Goal: Task Accomplishment & Management: Manage account settings

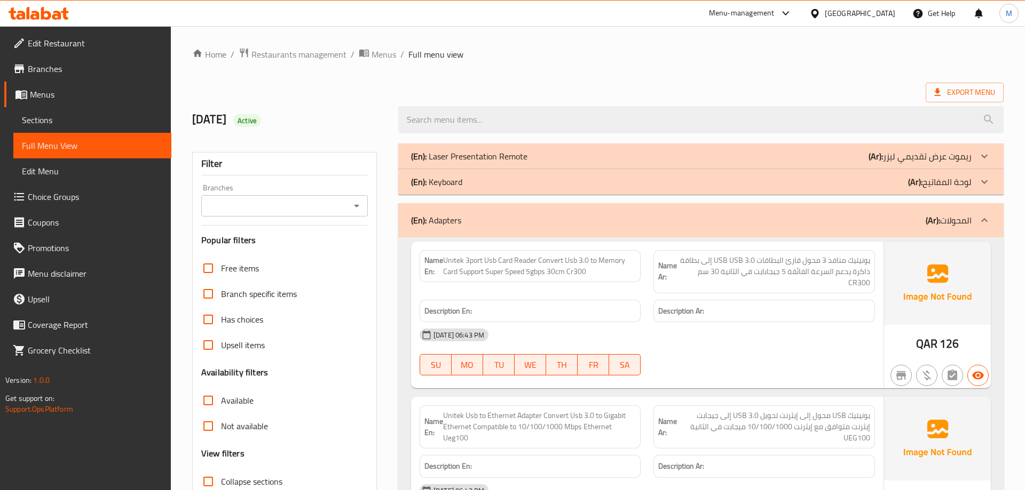
scroll to position [2014, 0]
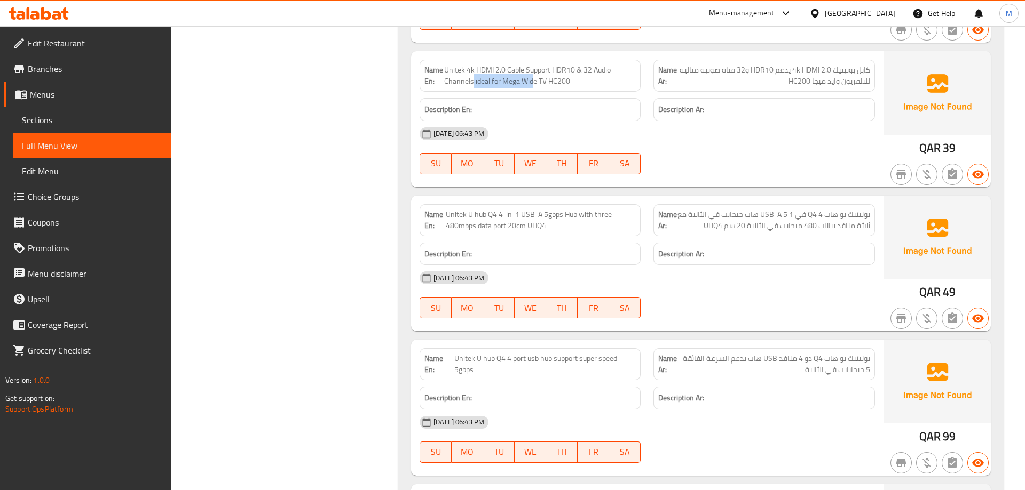
drag, startPoint x: 473, startPoint y: 71, endPoint x: 533, endPoint y: 74, distance: 59.8
click at [533, 74] on span "Unitek 4k HDMI 2.0 Cable Support HDR10 & 32 Audio Channels ideal for Mega Wide …" at bounding box center [540, 76] width 192 height 22
click at [727, 134] on div "[DATE] 06:43 PM" at bounding box center [647, 134] width 468 height 26
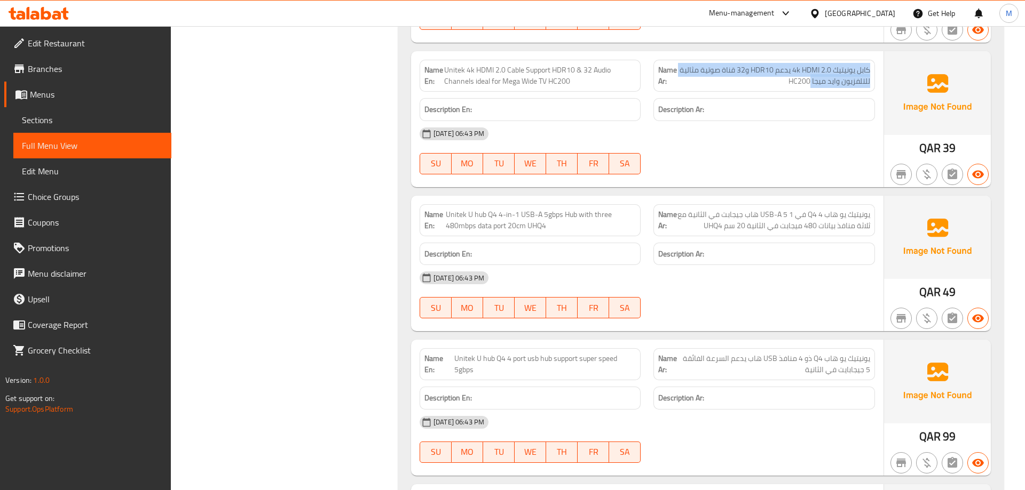
drag, startPoint x: 869, startPoint y: 61, endPoint x: 716, endPoint y: 75, distance: 154.3
click at [716, 75] on span "كابل يونيتيك 4k HDMI 2.0 يدعم HDR10 و32 قناة صوتية مثالية للتلفزيون واید ميجا H…" at bounding box center [774, 76] width 192 height 22
click at [743, 75] on span "كابل يونيتيك 4k HDMI 2.0 يدعم HDR10 و32 قناة صوتية مثالية للتلفزيون واید ميجا H…" at bounding box center [774, 76] width 192 height 22
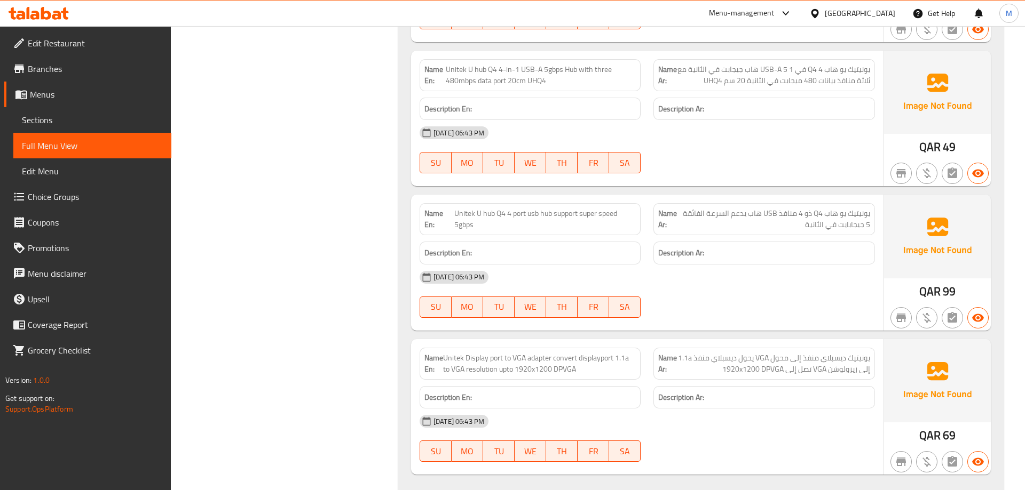
scroll to position [2177, 0]
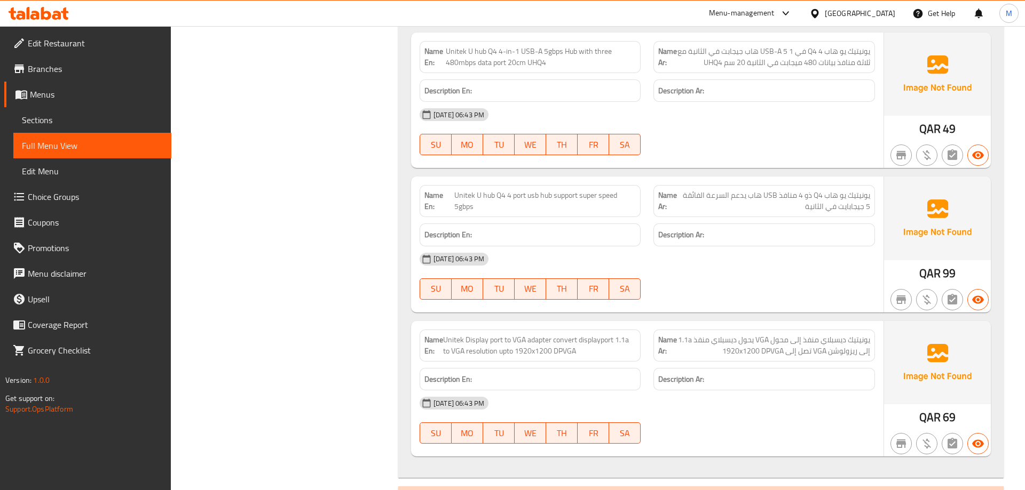
click at [517, 193] on span "Unitek U hub Q4 4 port usb hub support super speed 5gbps" at bounding box center [544, 201] width 181 height 22
click at [607, 217] on div "Description En:" at bounding box center [530, 235] width 234 height 36
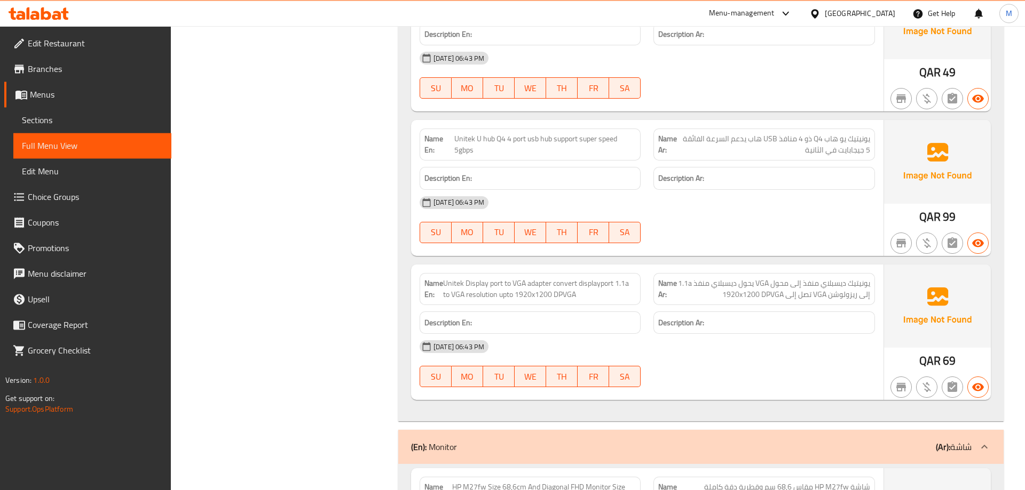
scroll to position [2232, 0]
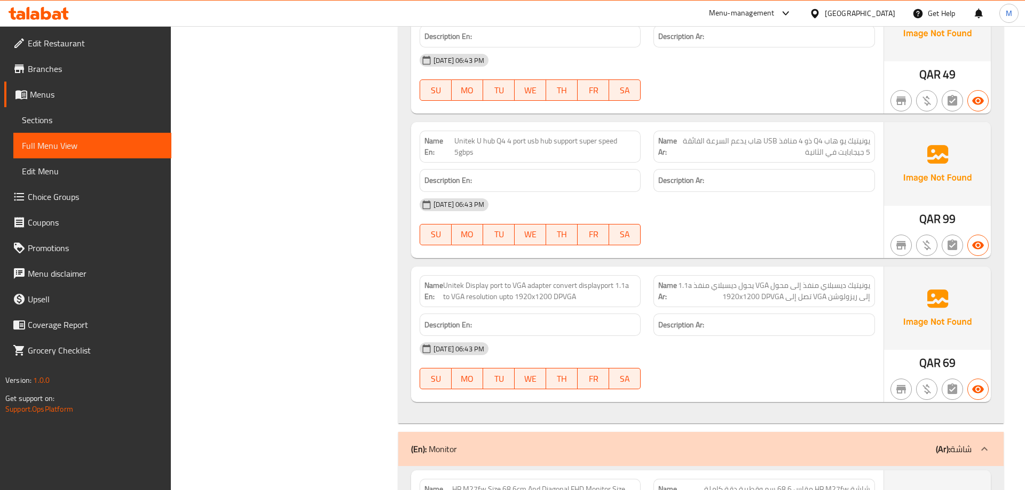
click at [597, 443] on div "(En): Monitor (Ar): شاشة" at bounding box center [691, 449] width 560 height 13
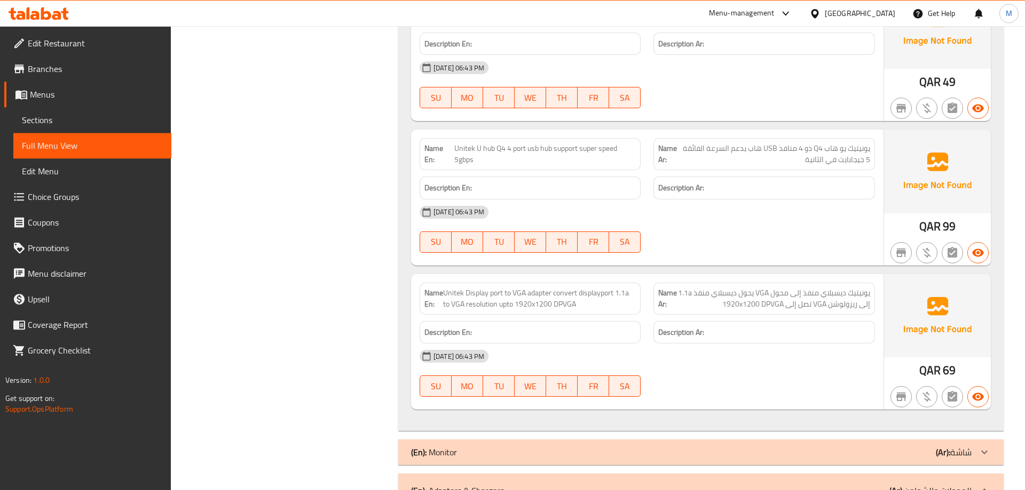
scroll to position [2177, 0]
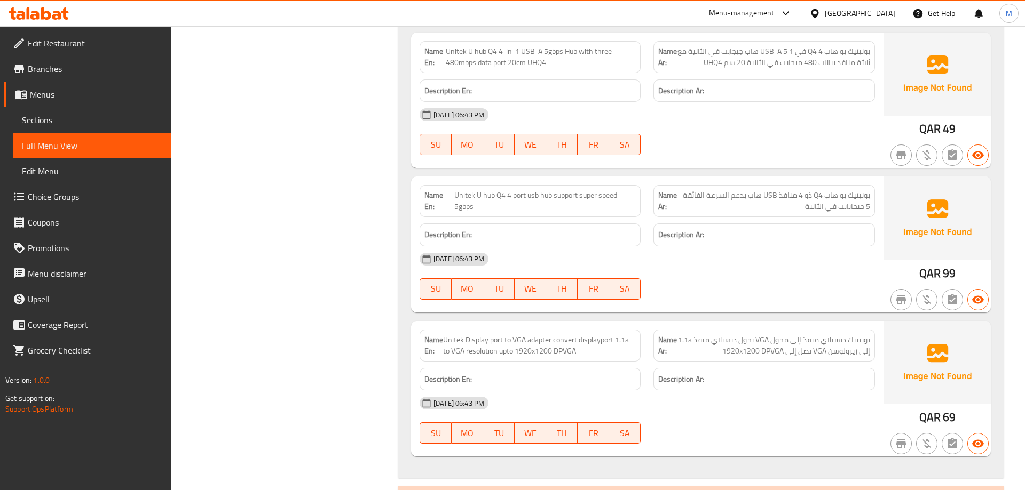
click at [686, 201] on span "يونيتيك يو هاب Q4 ذو 4 منافذ USB هاب يدعم السرعة الفائقة 5 جيجابايت في الثانية" at bounding box center [775, 201] width 190 height 22
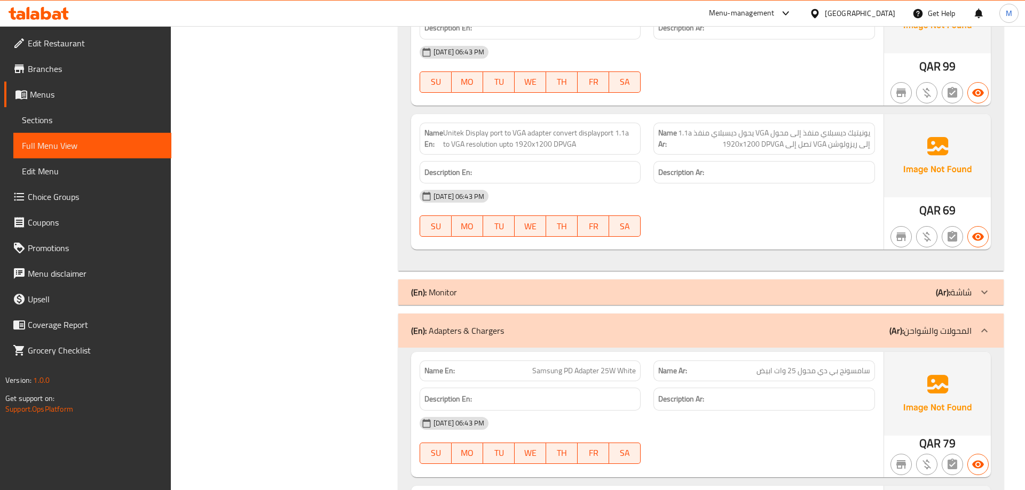
scroll to position [2449, 0]
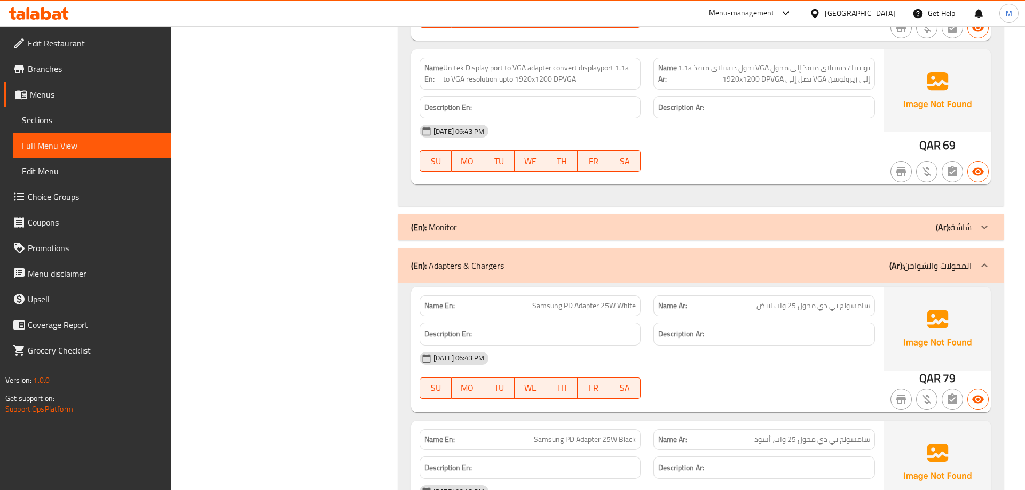
click at [687, 139] on div "[DATE] 06:43 PM SU MO TU WE TH FR SA" at bounding box center [647, 148] width 468 height 60
click at [596, 63] on span "Unitek Display port to VGA adapter convert displayport 1.1a to VGA resolution u…" at bounding box center [539, 73] width 193 height 22
click at [726, 74] on span "يونيتيك ديسبلاي منفذ إلى محول VGA يحول ديسبلاي منفذ 1.1a إلى ريزولوشن VGA تصل إ…" at bounding box center [773, 73] width 193 height 22
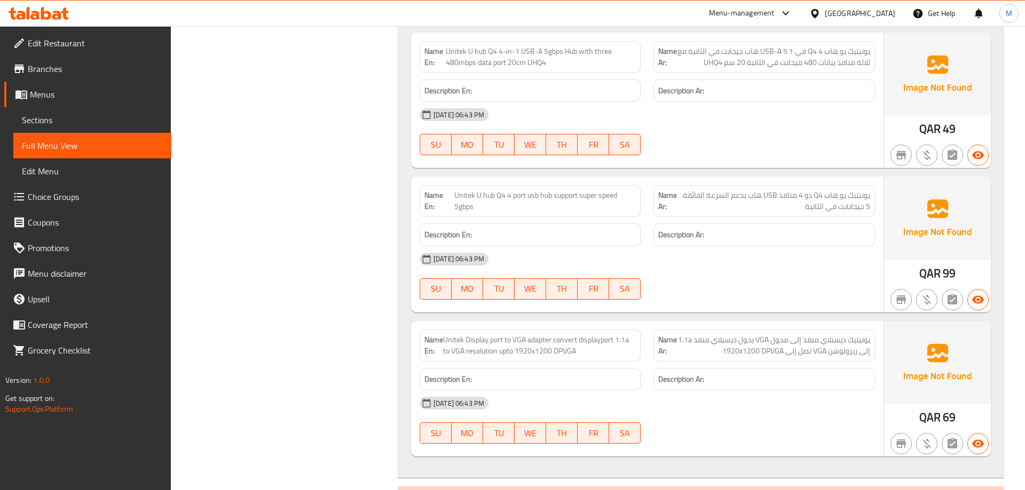
scroll to position [1905, 0]
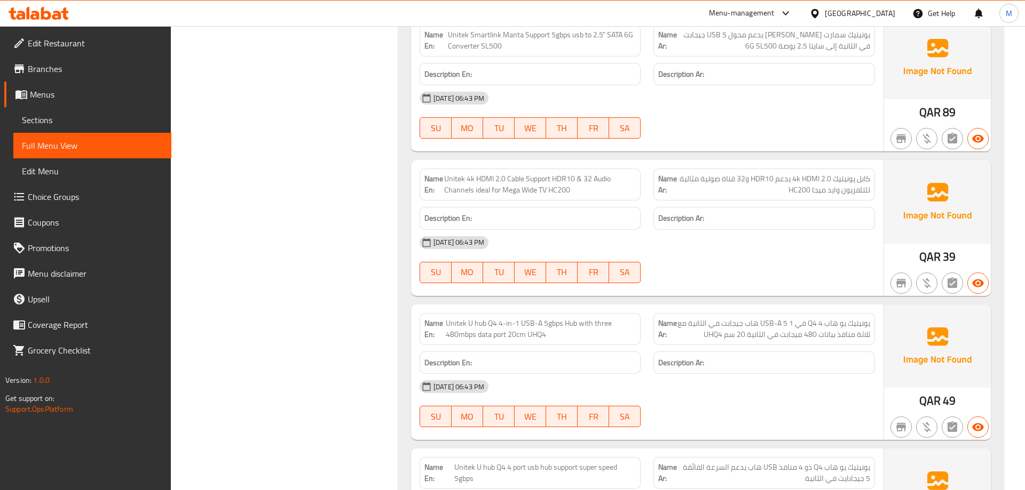
click at [80, 122] on span "Sections" at bounding box center [92, 120] width 141 height 13
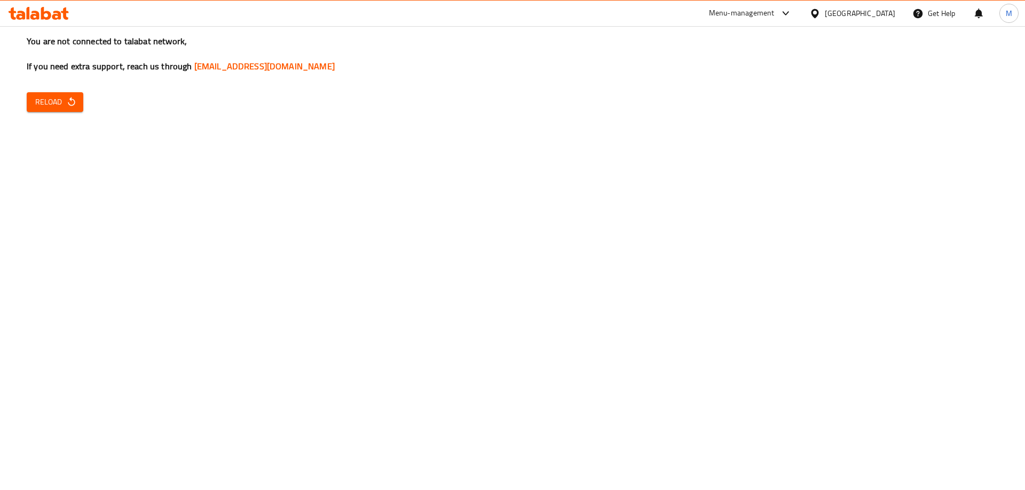
click at [57, 96] on span "Reload" at bounding box center [54, 102] width 39 height 13
click at [55, 109] on button "Reload" at bounding box center [55, 102] width 57 height 20
click at [174, 204] on div "You are not connected to talabat network, If you need extra support, reach us t…" at bounding box center [512, 245] width 1025 height 490
click at [51, 102] on span "Reload" at bounding box center [54, 102] width 39 height 13
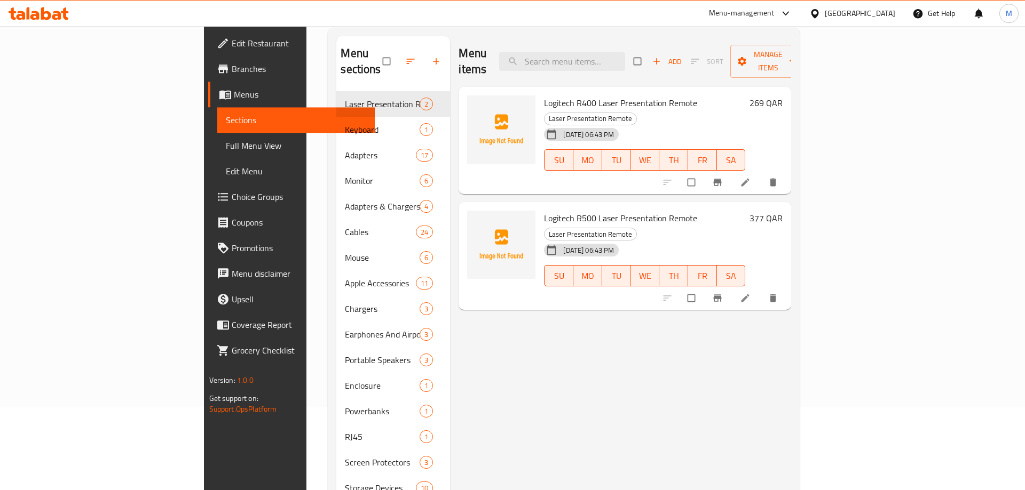
scroll to position [149, 0]
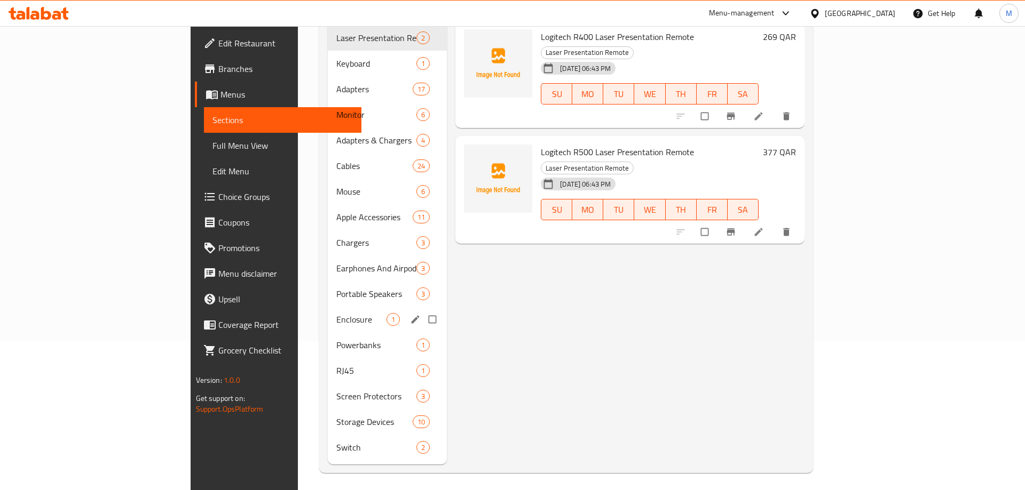
click at [336, 313] on span "Enclosure" at bounding box center [361, 319] width 50 height 13
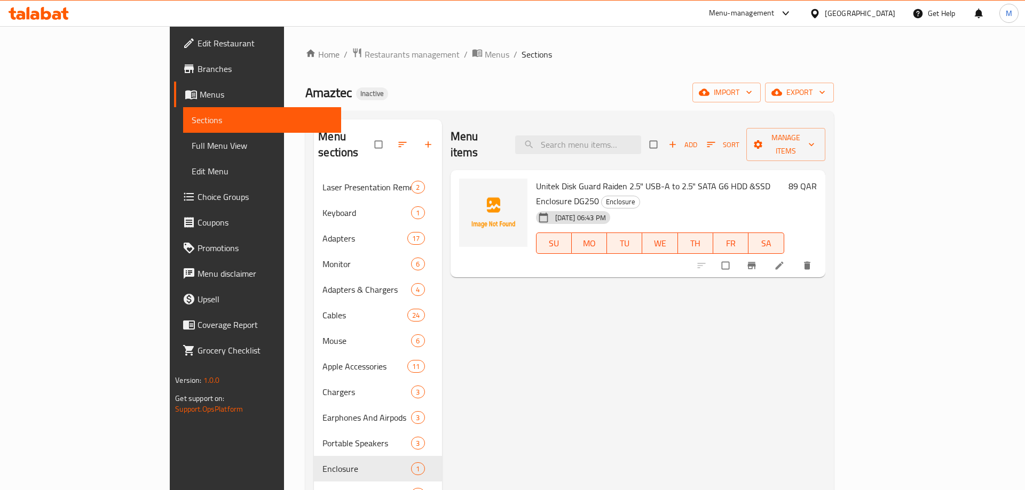
click at [536, 178] on span "Unitek Disk Guard Raiden 2.5" USB-A to 2.5" SATA G6 HDD &SSD Enclosure DG250" at bounding box center [653, 193] width 234 height 31
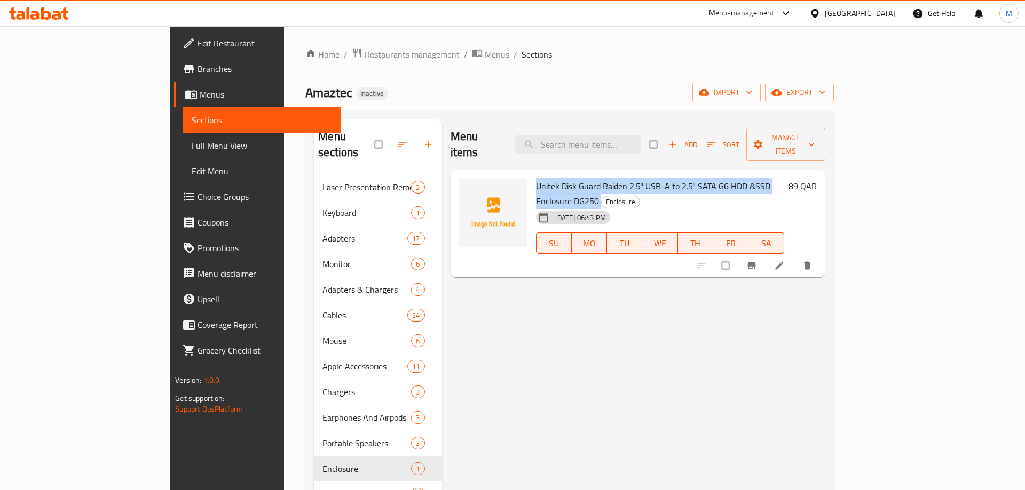
click at [536, 178] on span "Unitek Disk Guard Raiden 2.5" USB-A to 2.5" SATA G6 HDD &SSD Enclosure DG250" at bounding box center [653, 193] width 234 height 31
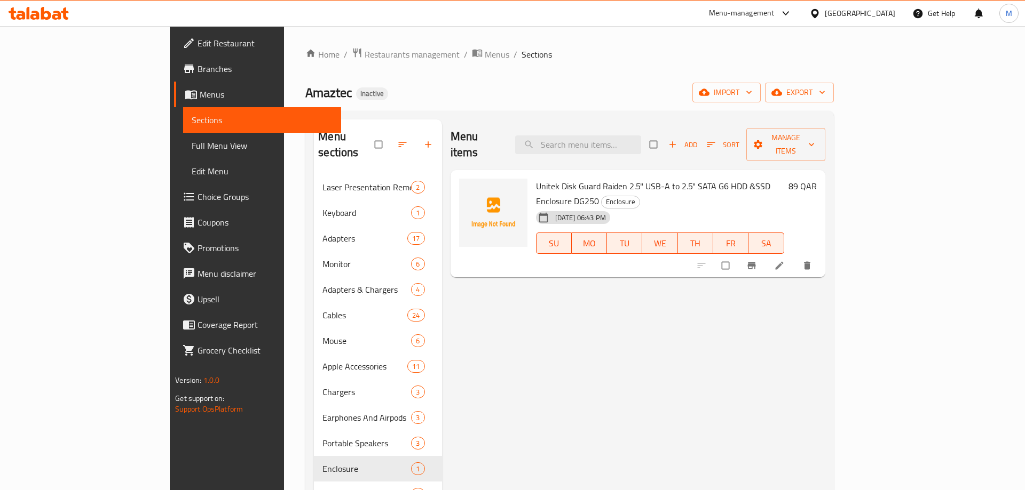
click at [509, 102] on div "Home / Restaurants management / Menus / Sections Amaztec Inactive import export…" at bounding box center [569, 334] width 528 height 575
drag, startPoint x: 500, startPoint y: 169, endPoint x: 582, endPoint y: 170, distance: 82.2
click at [582, 178] on span "Unitek Disk Guard Raiden 2.5" USB-A to 2.5" SATA G6 HDD &SSD Enclosure DG250" at bounding box center [653, 193] width 234 height 31
drag, startPoint x: 623, startPoint y: 168, endPoint x: 662, endPoint y: 169, distance: 39.0
click at [662, 178] on span "Unitek Disk Guard Raiden 2.5" USB-A to 2.5" SATA G6 HDD &SSD Enclosure DG250" at bounding box center [653, 193] width 234 height 31
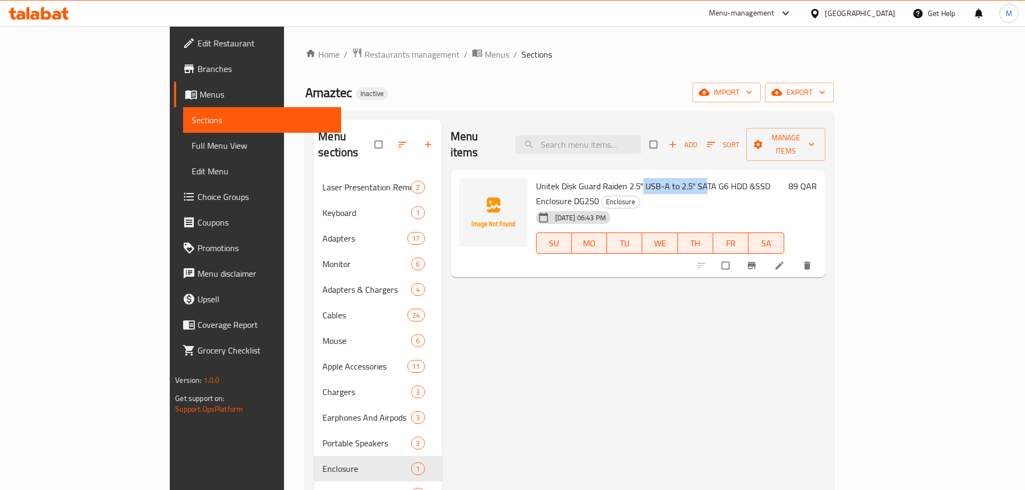
click at [642, 178] on span "Unitek Disk Guard Raiden 2.5" USB-A to 2.5" SATA G6 HDD &SSD Enclosure DG250" at bounding box center [653, 193] width 234 height 31
drag, startPoint x: 627, startPoint y: 171, endPoint x: 718, endPoint y: 176, distance: 90.8
click at [718, 178] on span "Unitek Disk Guard Raiden 2.5" USB-A to 2.5" SATA G6 HDD &SSD Enclosure DG250" at bounding box center [653, 193] width 234 height 31
click at [668, 207] on div "[DATE] 06:43 PM SU MO TU WE TH FR SA" at bounding box center [659, 236] width 257 height 58
drag, startPoint x: 672, startPoint y: 173, endPoint x: 725, endPoint y: 173, distance: 52.3
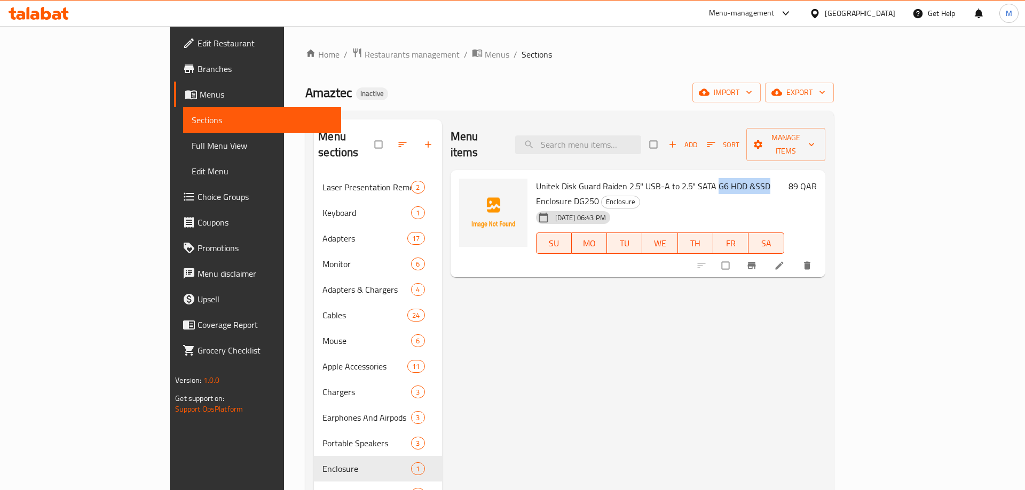
click at [725, 178] on span "Unitek Disk Guard Raiden 2.5" USB-A to 2.5" SATA G6 HDD &SSD Enclosure DG250" at bounding box center [653, 193] width 234 height 31
click at [736, 178] on span "Unitek Disk Guard Raiden 2.5" USB-A to 2.5" SATA G6 HDD &SSD Enclosure DG250" at bounding box center [653, 193] width 234 height 31
click at [694, 178] on span "Unitek Disk Guard Raiden 2.5" USB-A to 2.5" SATA G6 HDD &SSD Enclosure DG250" at bounding box center [653, 193] width 234 height 31
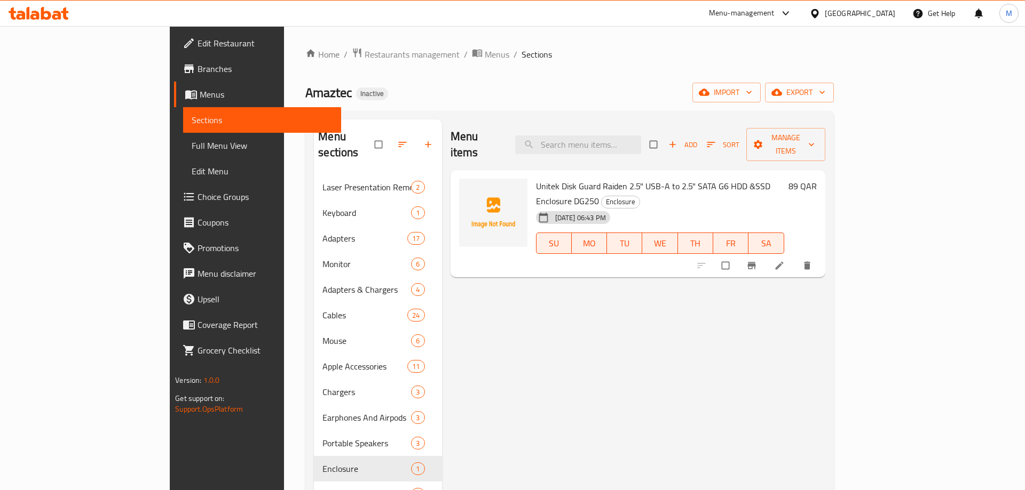
click at [192, 143] on span "Full Menu View" at bounding box center [262, 145] width 141 height 13
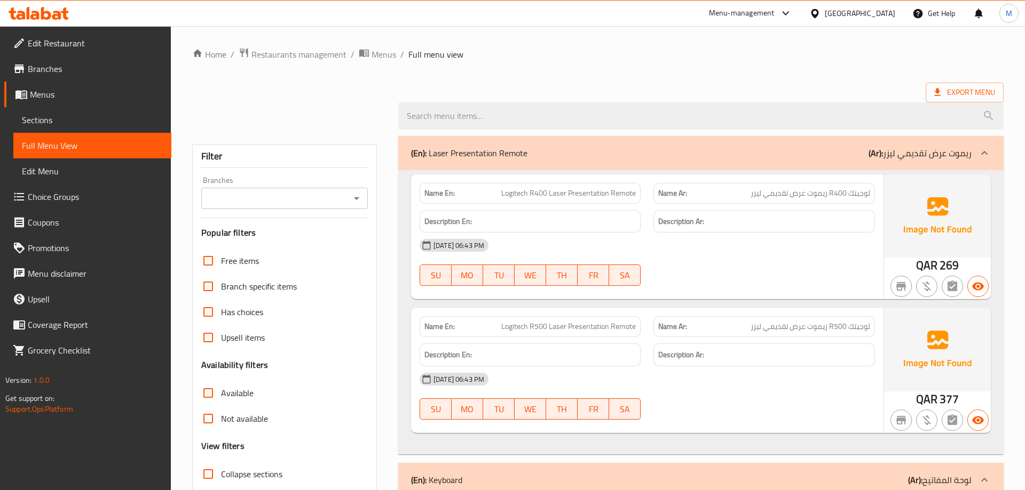
click at [646, 84] on div "Export Menu" at bounding box center [597, 93] width 811 height 20
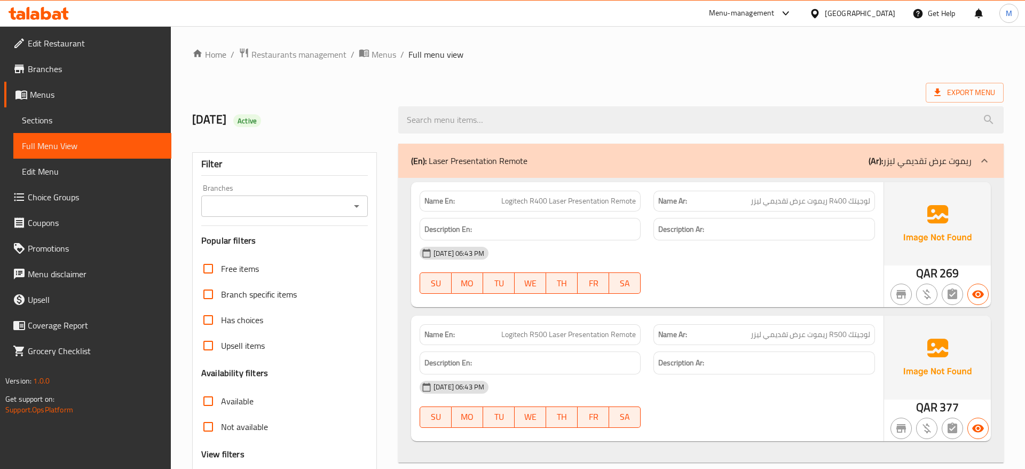
click at [646, 84] on div "Export Menu" at bounding box center [597, 93] width 811 height 20
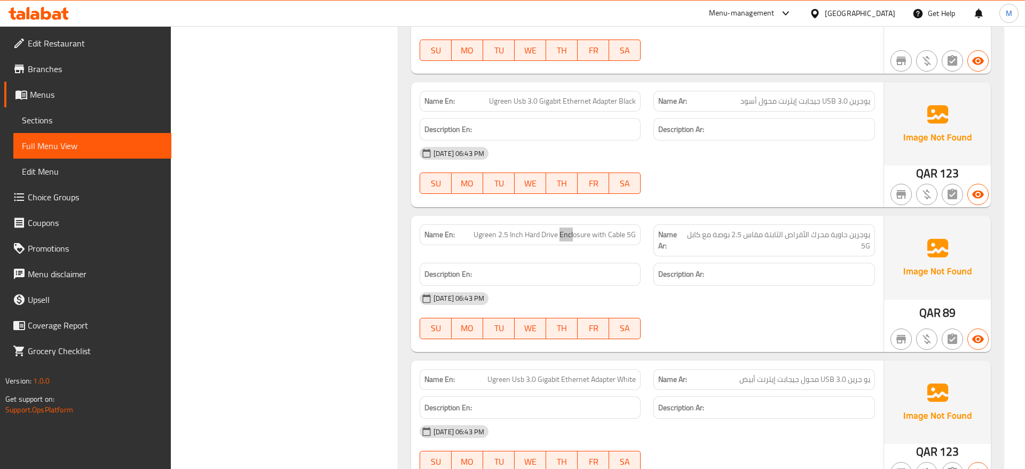
scroll to position [11562, 0]
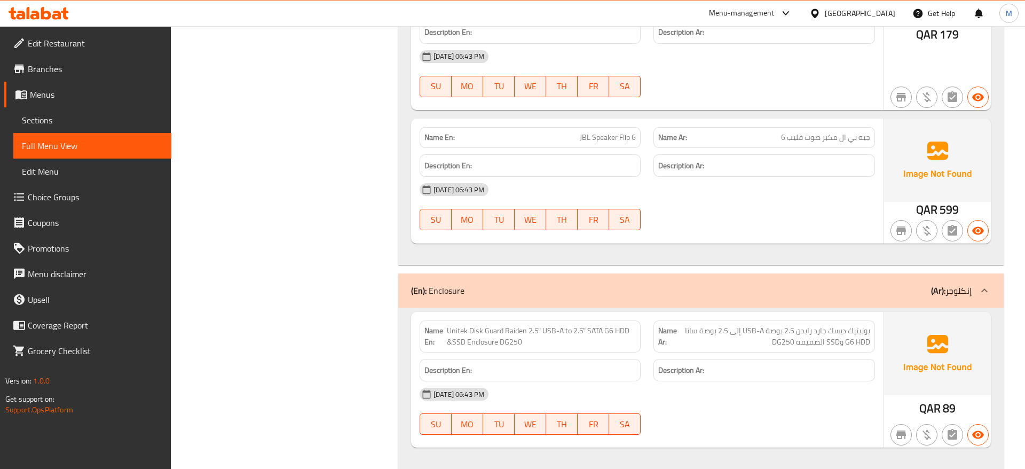
click at [700, 325] on span "يونيتيك ديسك جارد رايدن 2.5 بوصة USB-A إلى 2.5 بوصة ساتا G6 HDD وSSD الضميمة DG…" at bounding box center [774, 336] width 192 height 22
click at [815, 381] on div "[DATE] 06:43 PM" at bounding box center [647, 394] width 468 height 26
click at [852, 325] on span "يونيتيك ديسك جارد رايدن 2.5 بوصة USB-A إلى 2.5 بوصة ساتا G6 HDD وSSD الضميمة DG…" at bounding box center [774, 336] width 192 height 22
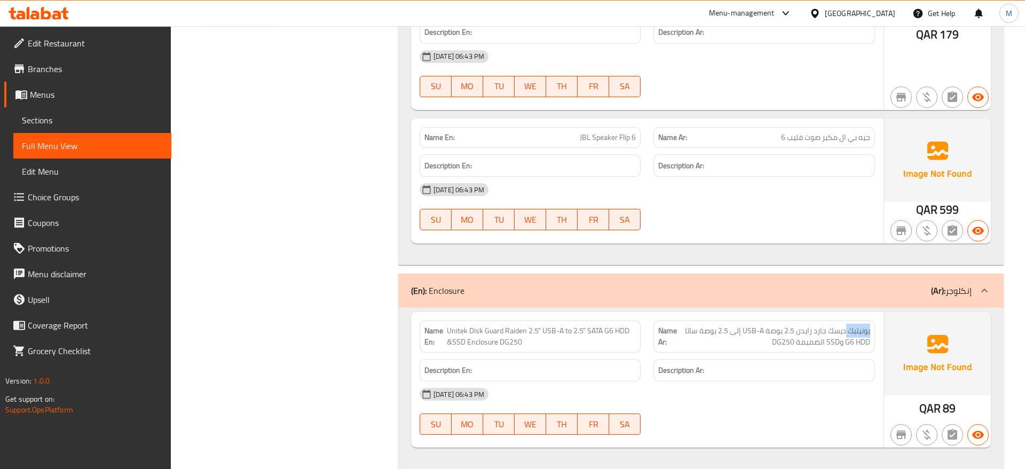
click at [852, 325] on span "يونيتيك ديسك جارد رايدن 2.5 بوصة USB-A إلى 2.5 بوصة ساتا G6 HDD وSSD الضميمة DG…" at bounding box center [774, 336] width 192 height 22
click at [748, 325] on span "يونيتيك ديسك جارد رايدن 2.5 بوصة USB-A إلى 2.5 بوصة ساتا G6 HDD وSSD الضميمة DG…" at bounding box center [774, 336] width 192 height 22
click at [814, 325] on span "يونيتيك ديسك جارد رايدن 2.5 بوصة USB-A إلى 2.5 بوصة ساتا G6 HDD وSSD الضميمة DG…" at bounding box center [774, 336] width 192 height 22
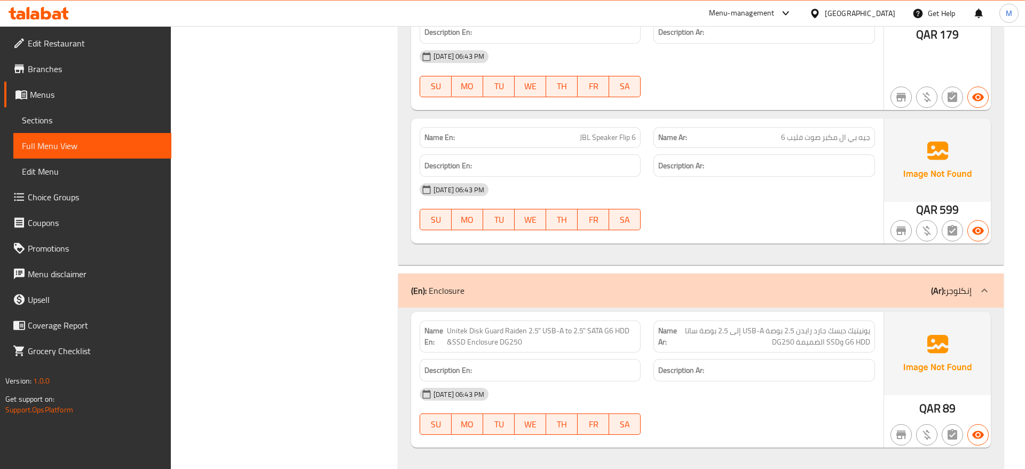
click at [467, 325] on span "Unitek Disk Guard Raiden 2.5" USB-A to 2.5" SATA G6 HDD &SSD Enclosure DG250" at bounding box center [541, 336] width 189 height 22
click at [483, 325] on span "Unitek Disk Guard Raiden 2.5" USB-A to 2.5" SATA G6 HDD &SSD Enclosure DG250" at bounding box center [541, 336] width 189 height 22
copy span "Enclosure"
click at [466, 325] on span "Unitek Disk Guard Raiden 2.5" USB-A to 2.5" SATA G6 HDD &SSD Enclosure DG250" at bounding box center [541, 336] width 189 height 22
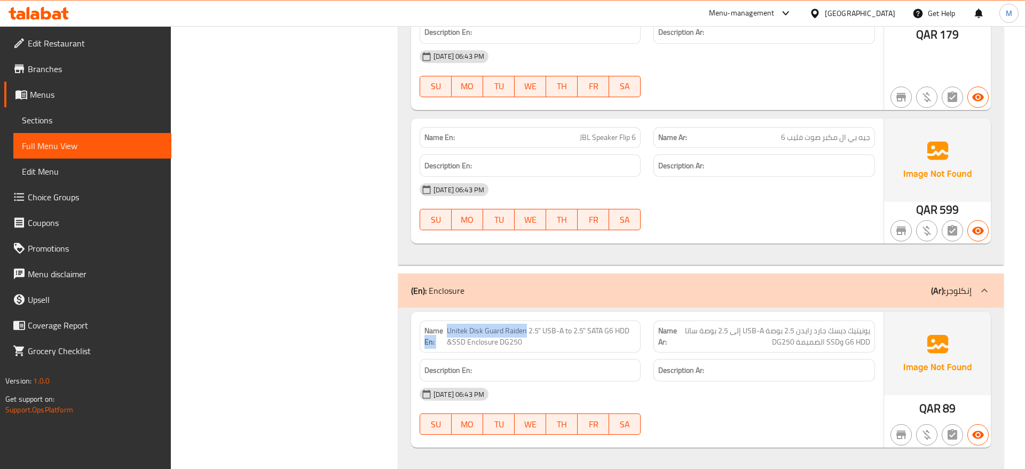
drag, startPoint x: 447, startPoint y: 275, endPoint x: 525, endPoint y: 275, distance: 77.9
click at [525, 325] on p "Name En: Unitek Disk Guard Raiden 2.5" USB-A to 2.5" SATA G6 HDD &SSD Enclosure…" at bounding box center [529, 336] width 211 height 22
click at [525, 325] on span "Unitek Disk Guard Raiden 2.5" USB-A to 2.5" SATA G6 HDD &SSD Enclosure DG250" at bounding box center [541, 336] width 189 height 22
drag, startPoint x: 448, startPoint y: 276, endPoint x: 557, endPoint y: 274, distance: 108.9
click at [557, 325] on span "Unitek Disk Guard Raiden 2.5" USB-A to 2.5" SATA G6 HDD &SSD Enclosure DG250" at bounding box center [541, 336] width 189 height 22
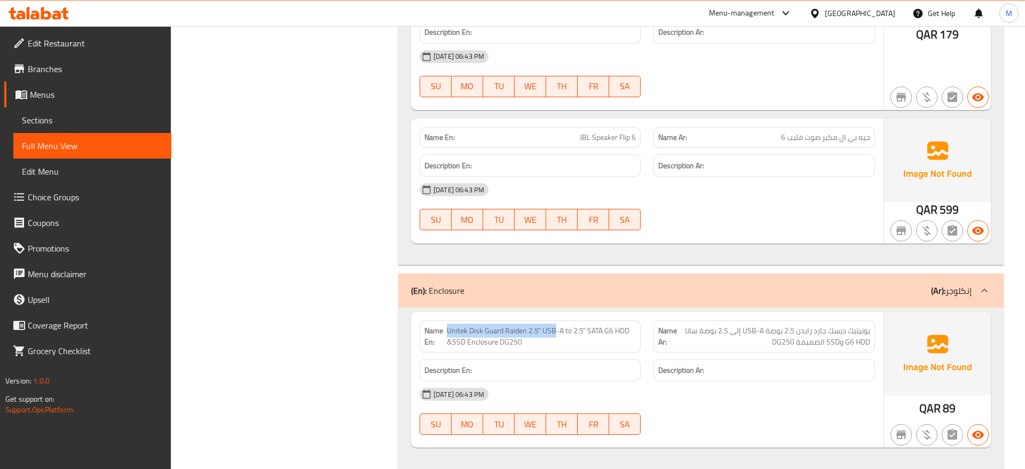
copy span "Unitek Disk Guard Raiden 2.5" USB"
click at [500, 325] on span "Unitek Disk Guard Raiden 2.5" USB-A to 2.5" SATA G6 HDD &SSD Enclosure DG250" at bounding box center [541, 336] width 189 height 22
click at [74, 117] on span "Sections" at bounding box center [92, 120] width 141 height 13
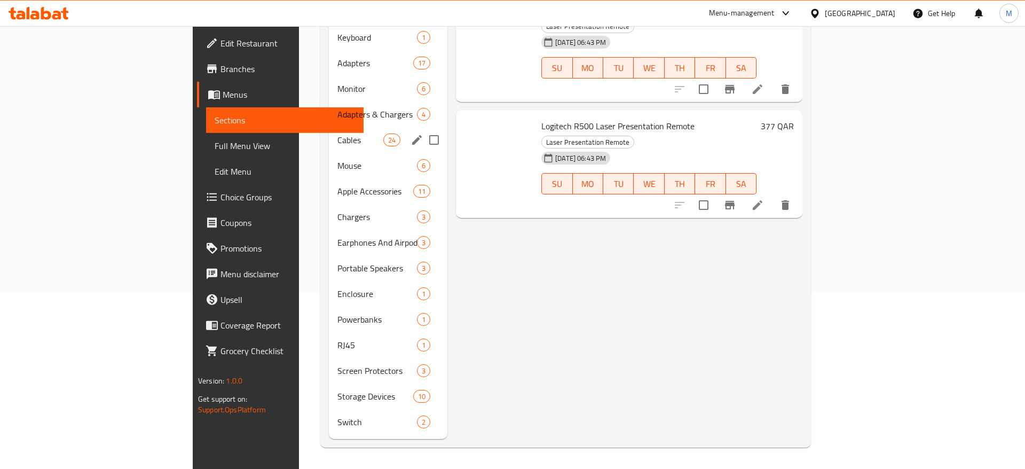
scroll to position [149, 0]
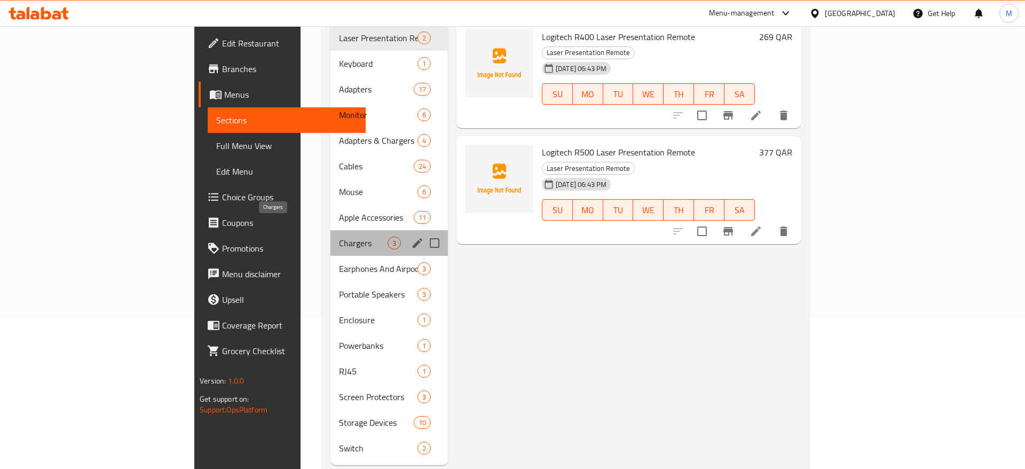
click at [339, 236] on span "Chargers" at bounding box center [363, 242] width 49 height 13
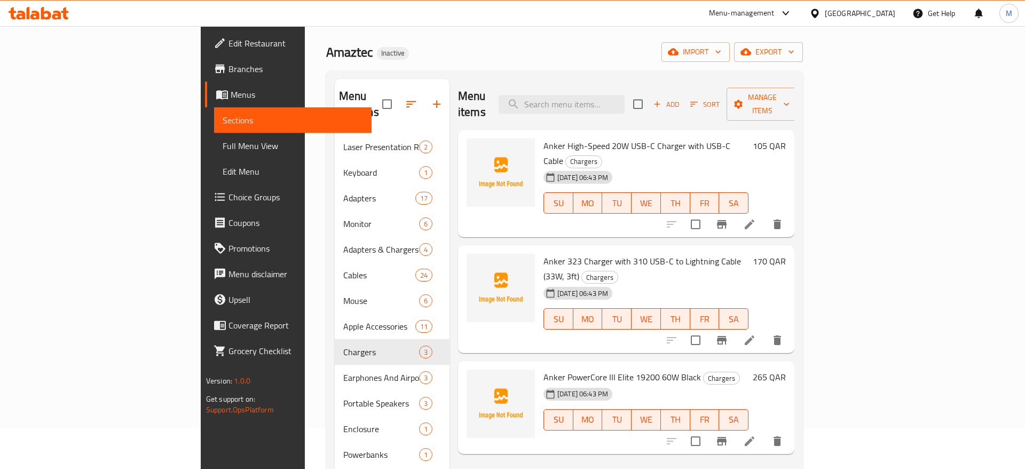
scroll to position [95, 0]
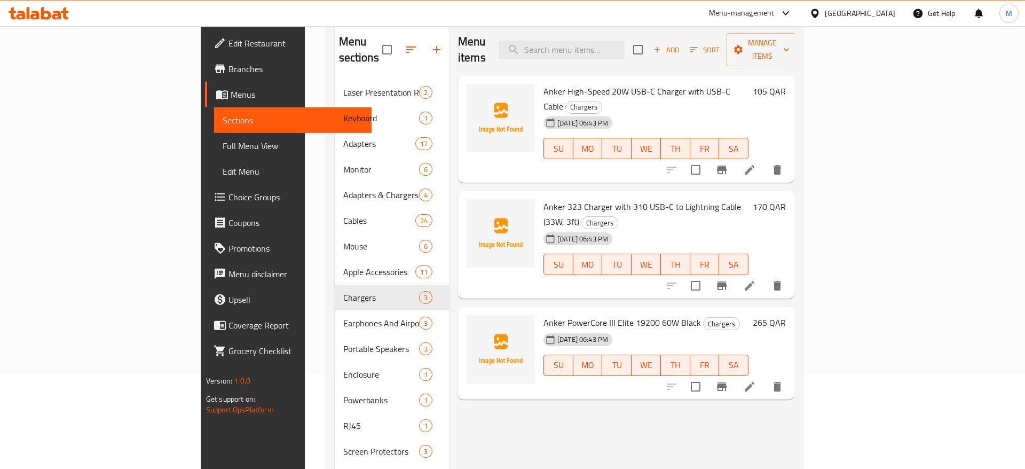
click at [223, 114] on span "Sections" at bounding box center [293, 120] width 141 height 13
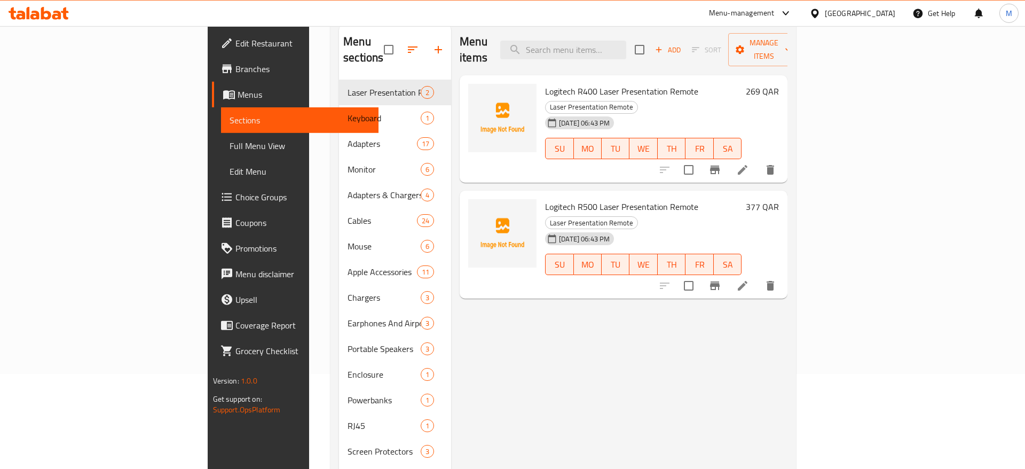
click at [229, 147] on span "Full Menu View" at bounding box center [299, 145] width 141 height 13
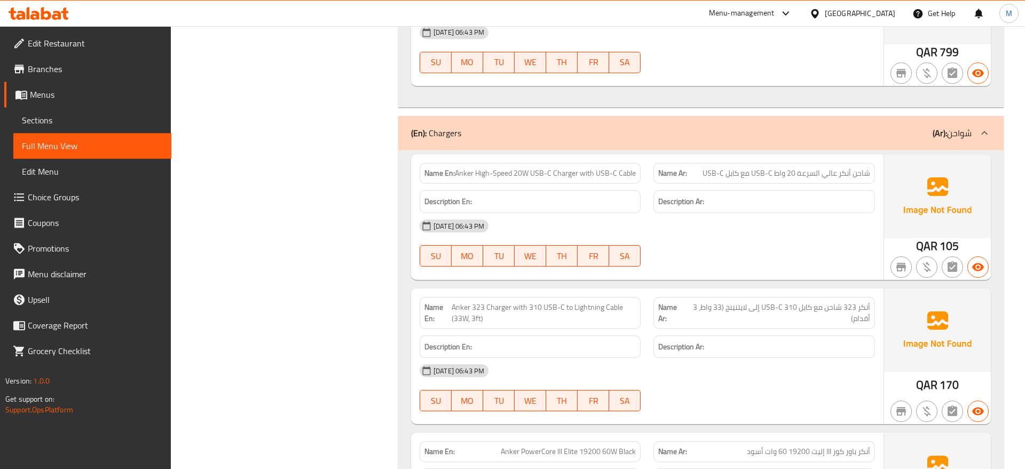
scroll to position [10285, 0]
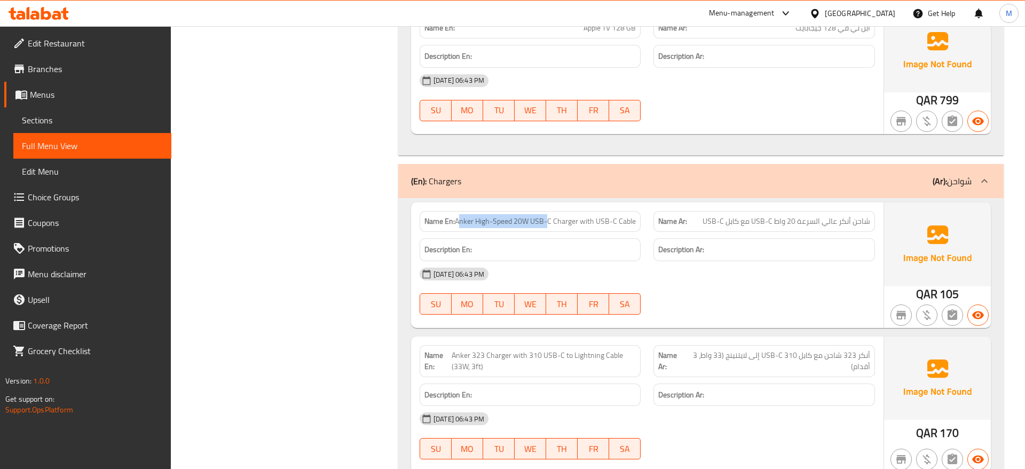
drag, startPoint x: 460, startPoint y: 164, endPoint x: 549, endPoint y: 167, distance: 89.2
click at [549, 216] on span "Anker High-Speed 20W USB-C Charger with USB-C Cable" at bounding box center [545, 221] width 181 height 11
click at [576, 216] on span "Anker High-Speed 20W USB-C Charger with USB-C Cable" at bounding box center [545, 221] width 181 height 11
drag, startPoint x: 535, startPoint y: 165, endPoint x: 622, endPoint y: 166, distance: 87.0
click at [622, 216] on span "Anker High-Speed 20W USB-C Charger with USB-C Cable" at bounding box center [545, 221] width 181 height 11
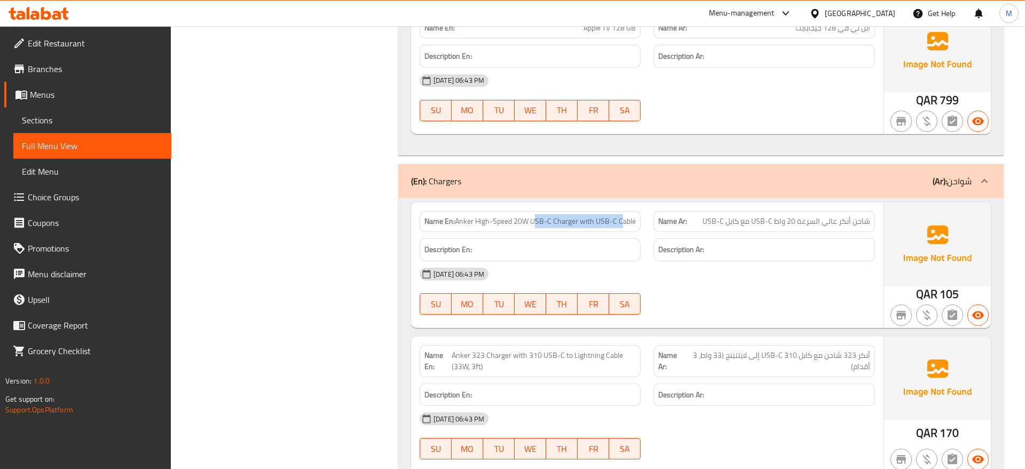
click at [623, 216] on span "Anker High-Speed 20W USB-C Charger with USB-C Cable" at bounding box center [545, 221] width 181 height 11
click at [523, 216] on span "Anker High-Speed 20W USB-C Charger with USB-C Cable" at bounding box center [545, 221] width 181 height 11
click at [528, 216] on span "Anker High-Speed 20W USB-C Charger with USB-C Cable" at bounding box center [545, 221] width 181 height 11
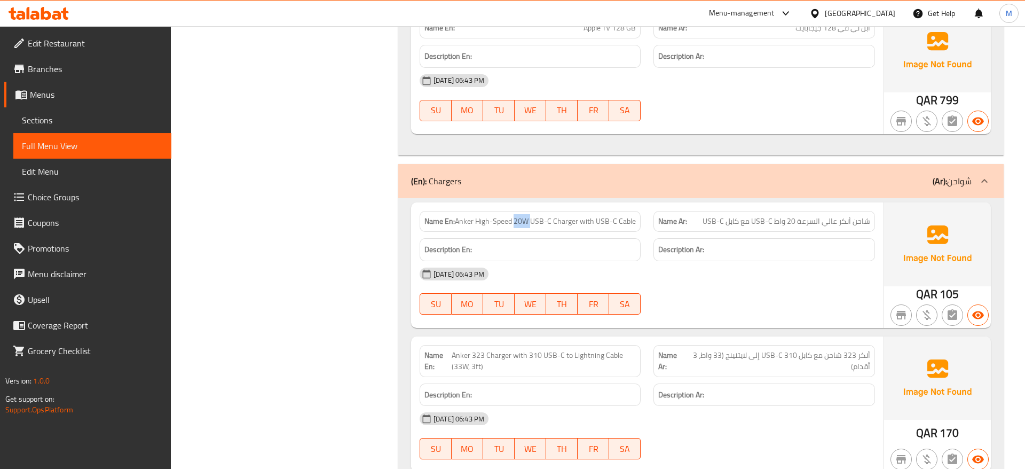
click at [528, 216] on span "Anker High-Speed 20W USB-C Charger with USB-C Cable" at bounding box center [545, 221] width 181 height 11
click at [750, 216] on span "شاحن أنكر عالي السرعة 20 واط USB-C مع كابل USB-C" at bounding box center [786, 221] width 168 height 11
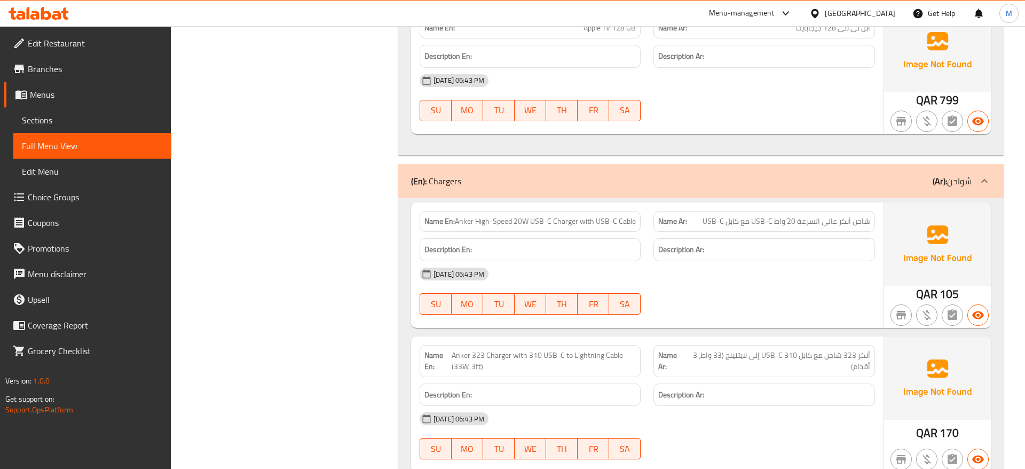
click at [851, 216] on span "شاحن أنكر عالي السرعة 20 واط USB-C مع كابل USB-C" at bounding box center [786, 221] width 168 height 11
drag, startPoint x: 558, startPoint y: 165, endPoint x: 674, endPoint y: 175, distance: 116.7
click at [674, 204] on div "Name En: Anker High-Speed 20W USB-C Charger with USB-C Cable Name Ar: شاحن أنكر…" at bounding box center [647, 221] width 468 height 34
click at [581, 216] on span "Anker High-Speed 20W USB-C Charger with USB-C Cable" at bounding box center [545, 221] width 181 height 11
click at [494, 216] on span "Anker High-Speed 20W USB-C Charger with USB-C Cable" at bounding box center [545, 221] width 181 height 11
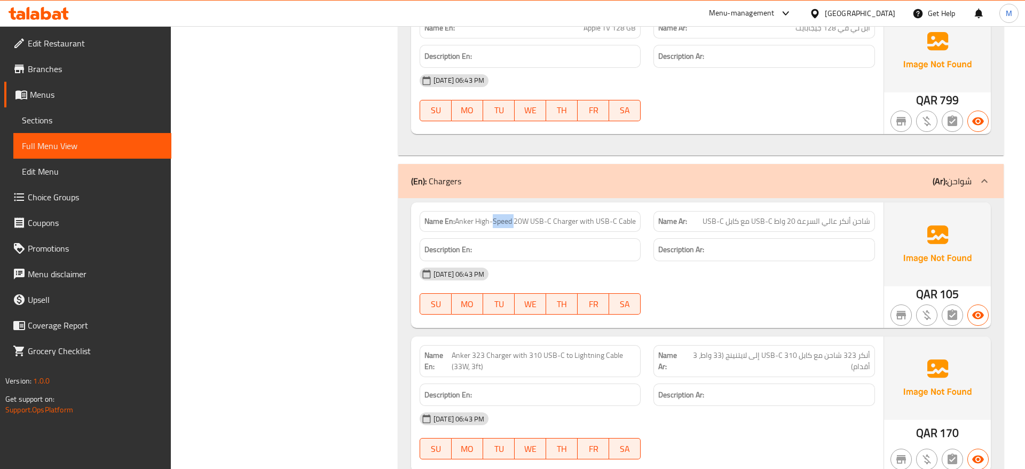
click at [494, 216] on span "Anker High-Speed 20W USB-C Charger with USB-C Cable" at bounding box center [545, 221] width 181 height 11
click at [509, 216] on span "Anker High-Speed 20W USB-C Charger with USB-C Cable" at bounding box center [545, 221] width 181 height 11
click at [447, 216] on strong "Name En:" at bounding box center [439, 221] width 30 height 11
drag, startPoint x: 458, startPoint y: 166, endPoint x: 657, endPoint y: 171, distance: 199.1
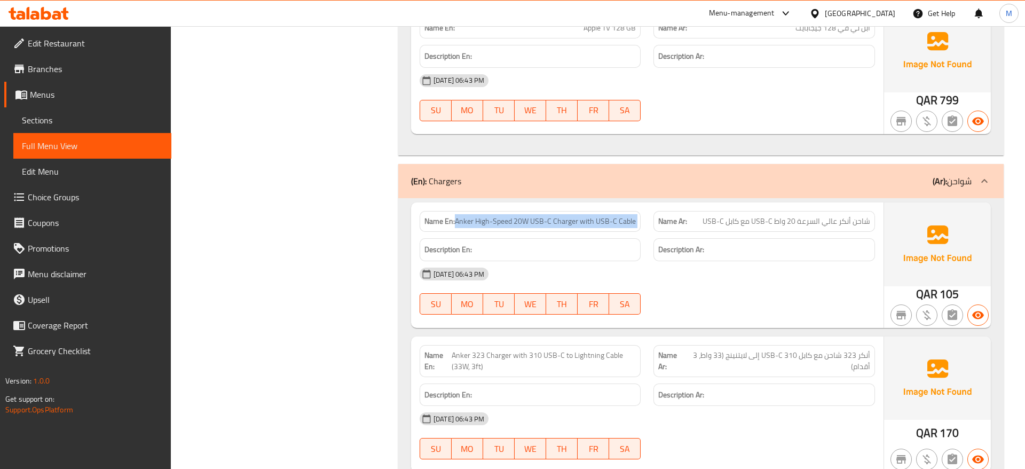
click at [657, 204] on div "Name En: Anker High-Speed 20W USB-C Charger with USB-C Cable Name Ar: شاحن أنكر…" at bounding box center [647, 221] width 468 height 34
copy span "Anker High-Speed 20W USB-C Charger with USB-C Cable"
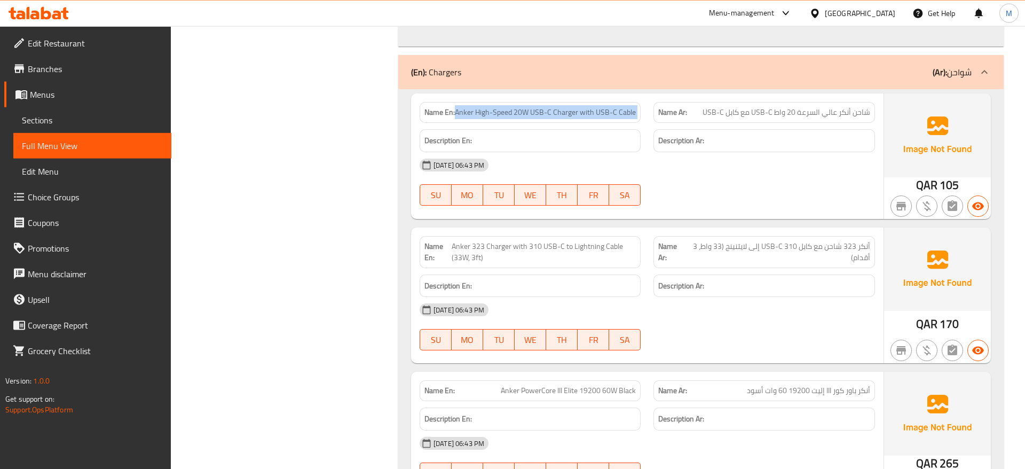
scroll to position [10449, 0]
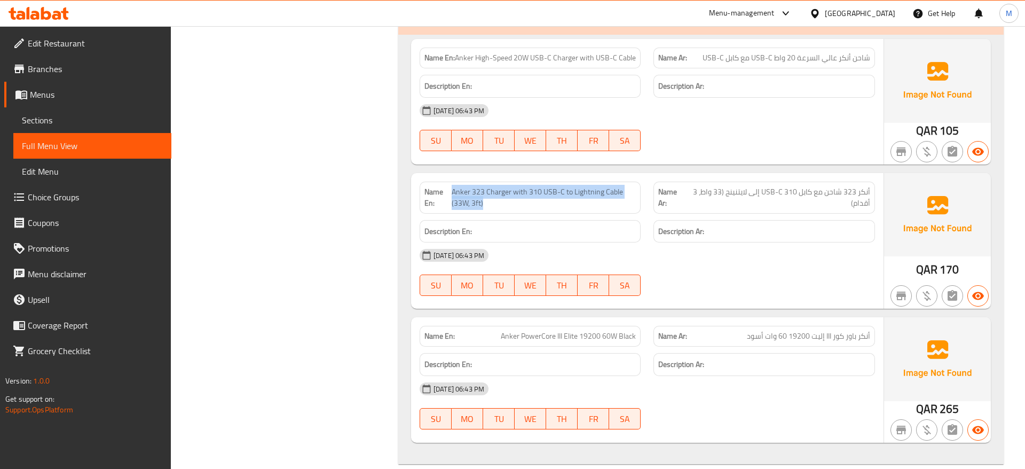
drag, startPoint x: 456, startPoint y: 135, endPoint x: 507, endPoint y: 144, distance: 51.9
click at [507, 186] on span "Anker 323 Charger with 310 USB-C to Lightning Cable (33W, 3ft)" at bounding box center [543, 197] width 184 height 22
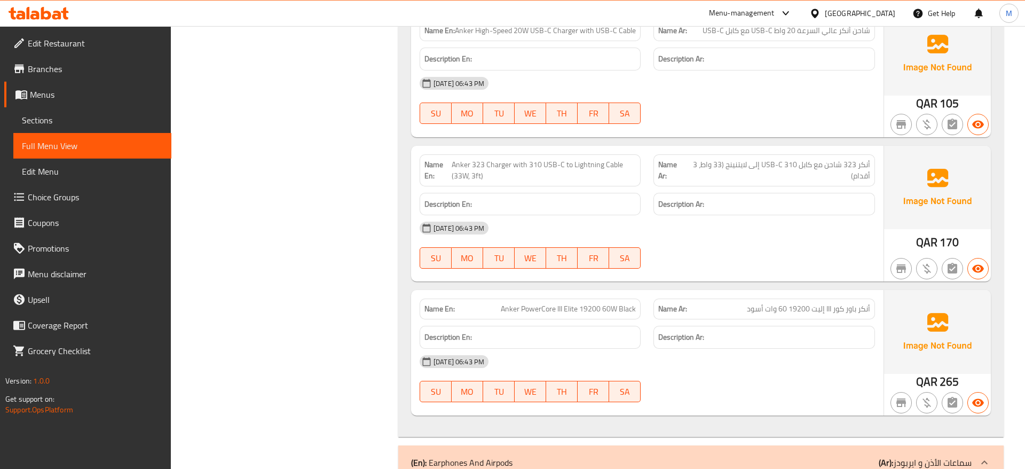
scroll to position [10503, 0]
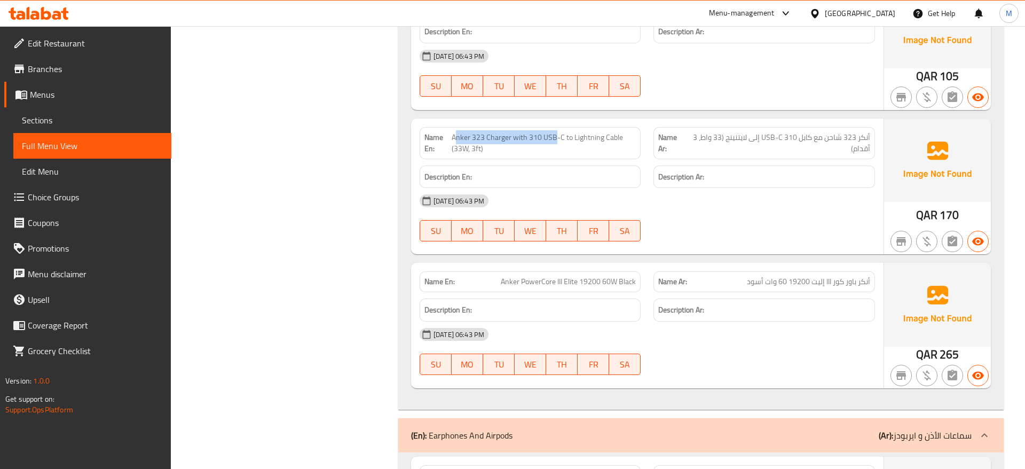
drag, startPoint x: 457, startPoint y: 83, endPoint x: 555, endPoint y: 82, distance: 98.2
click at [555, 132] on span "Anker 323 Charger with 310 USB-C to Lightning Cable (33W, 3ft)" at bounding box center [543, 143] width 184 height 22
click at [479, 132] on span "Anker 323 Charger with 310 USB-C to Lightning Cable (33W, 3ft)" at bounding box center [543, 143] width 184 height 22
drag, startPoint x: 455, startPoint y: 83, endPoint x: 557, endPoint y: 84, distance: 101.9
click at [557, 132] on span "Anker 323 Charger with 310 USB-C to Lightning Cable (33W, 3ft)" at bounding box center [543, 143] width 184 height 22
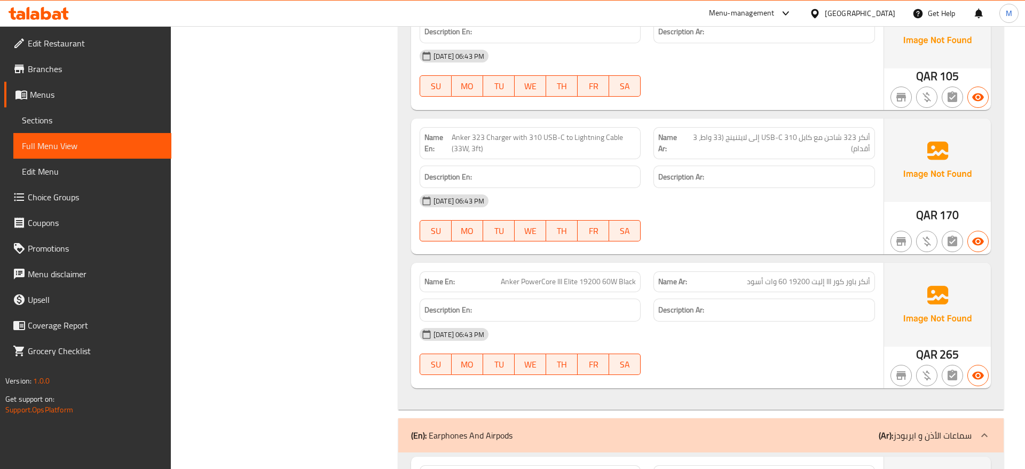
click at [567, 132] on span "Anker 323 Charger with 310 USB-C to Lightning Cable (33W, 3ft)" at bounding box center [543, 143] width 184 height 22
drag, startPoint x: 567, startPoint y: 81, endPoint x: 628, endPoint y: 84, distance: 61.4
click at [628, 132] on span "Anker 323 Charger with 310 USB-C to Lightning Cable (33W, 3ft)" at bounding box center [543, 143] width 184 height 22
click at [618, 132] on span "Anker 323 Charger with 310 USB-C to Lightning Cable (33W, 3ft)" at bounding box center [543, 143] width 184 height 22
drag, startPoint x: 448, startPoint y: 91, endPoint x: 494, endPoint y: 94, distance: 46.0
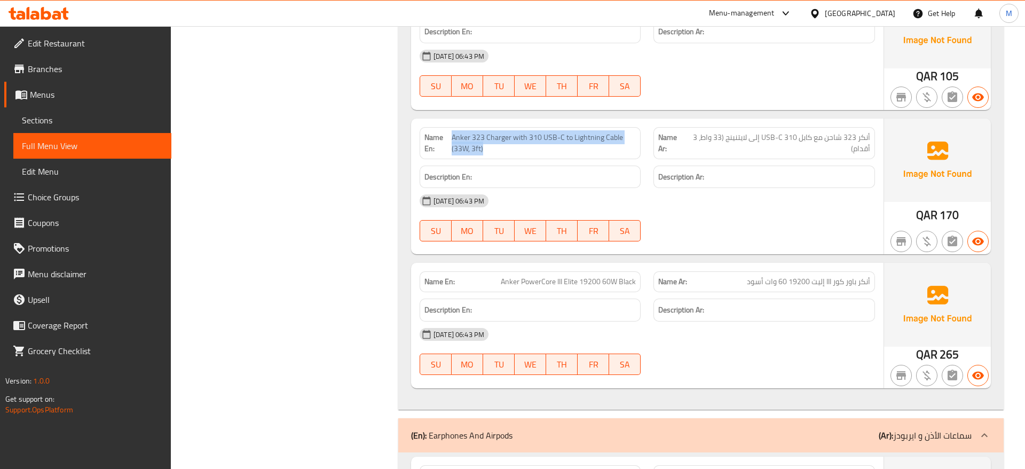
click at [494, 132] on p "Name En: Anker 323 Charger with 310 USB-C to Lightning Cable (33W, 3ft)" at bounding box center [529, 143] width 211 height 22
click at [507, 132] on span "Anker 323 Charger with 310 USB-C to Lightning Cable (33W, 3ft)" at bounding box center [543, 143] width 184 height 22
click at [532, 132] on span "Anker 323 Charger with 310 USB-C to Lightning Cable (33W, 3ft)" at bounding box center [543, 143] width 184 height 22
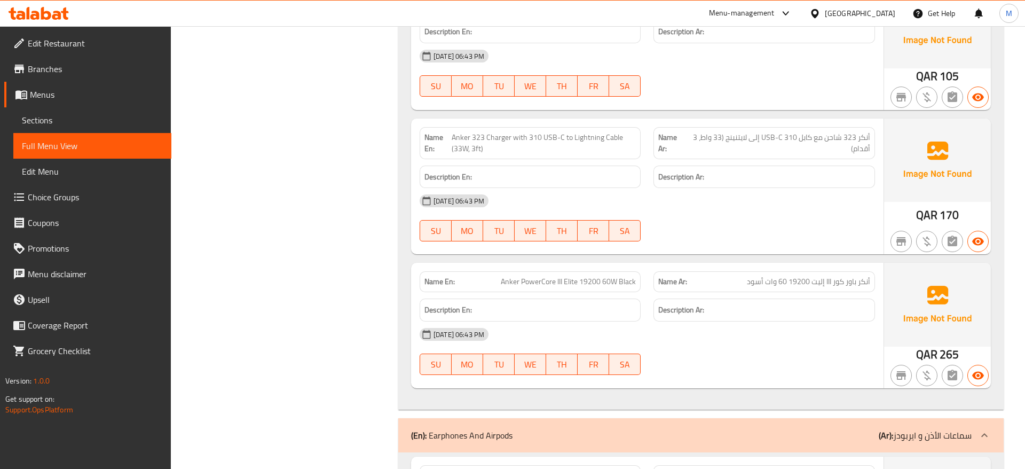
click at [579, 132] on span "Anker 323 Charger with 310 USB-C to Lightning Cable (33W, 3ft)" at bounding box center [543, 143] width 184 height 22
click at [804, 132] on span "أنكر 323 شاحن مع كابل 310 USB-C إلى لايتنينج (33 واط، 3 أقدام)" at bounding box center [777, 143] width 185 height 22
click at [853, 132] on span "أنكر 323 شاحن مع كابل 310 USB-C إلى لايتنينج (33 واط، 3 أقدام)" at bounding box center [777, 143] width 185 height 22
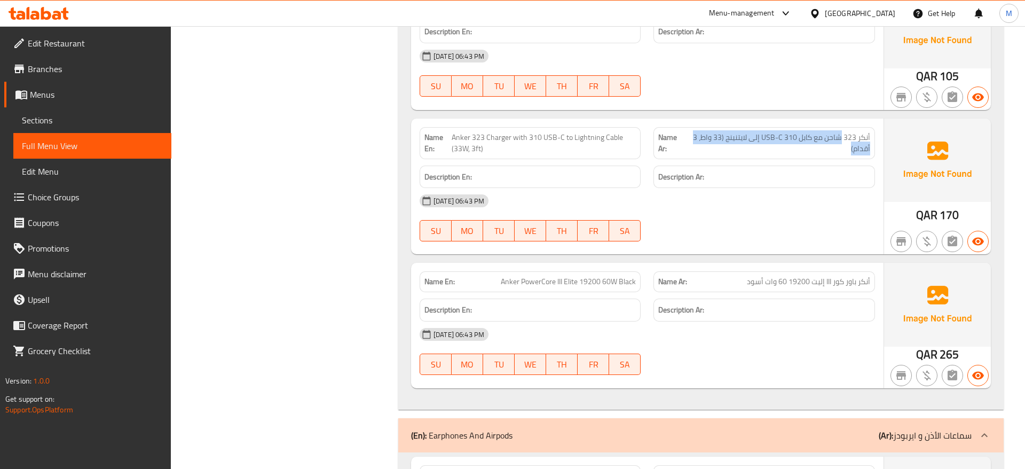
drag, startPoint x: 842, startPoint y: 85, endPoint x: 784, endPoint y: 92, distance: 57.6
click at [784, 132] on span "أنكر 323 شاحن مع كابل 310 USB-C إلى لايتنينج (33 واط، 3 أقدام)" at bounding box center [777, 143] width 185 height 22
click at [759, 132] on span "أنكر 323 شاحن مع كابل 310 USB-C إلى لايتنينج (33 واط، 3 أقدام)" at bounding box center [777, 143] width 185 height 22
click at [711, 132] on span "أنكر 323 شاحن مع كابل 310 USB-C إلى لايتنينج (33 واط، 3 أقدام)" at bounding box center [777, 143] width 185 height 22
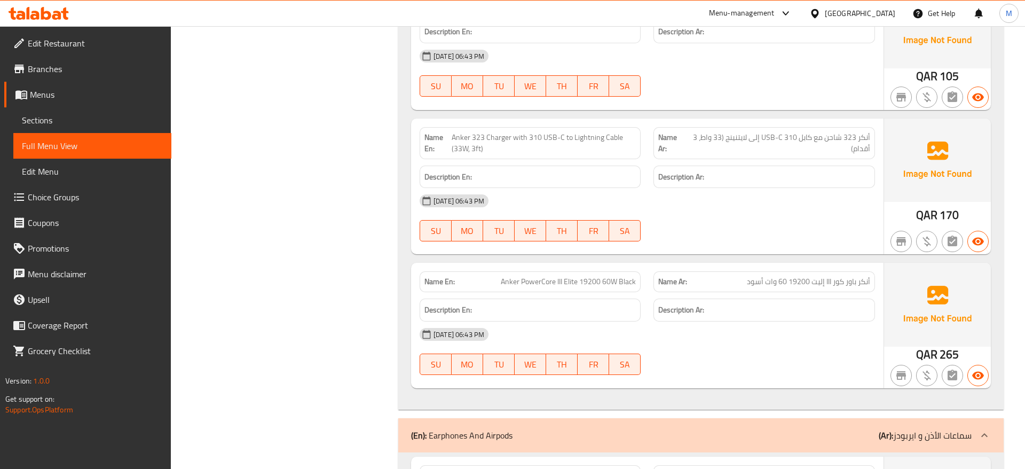
click at [711, 132] on span "أنكر 323 شاحن مع كابل 310 USB-C إلى لايتنينج (33 واط، 3 أقدام)" at bounding box center [777, 143] width 185 height 22
click at [701, 132] on span "أنكر 323 شاحن مع كابل 310 USB-C إلى لايتنينج (33 واط، 3 أقدام)" at bounding box center [777, 143] width 185 height 22
click at [585, 132] on span "Anker 323 Charger with 310 USB-C to Lightning Cable (33W, 3ft)" at bounding box center [543, 143] width 184 height 22
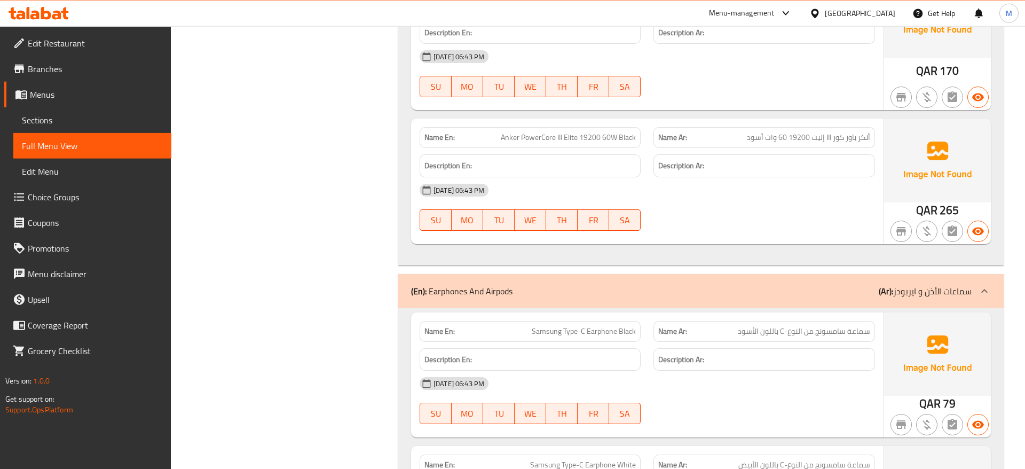
scroll to position [10666, 0]
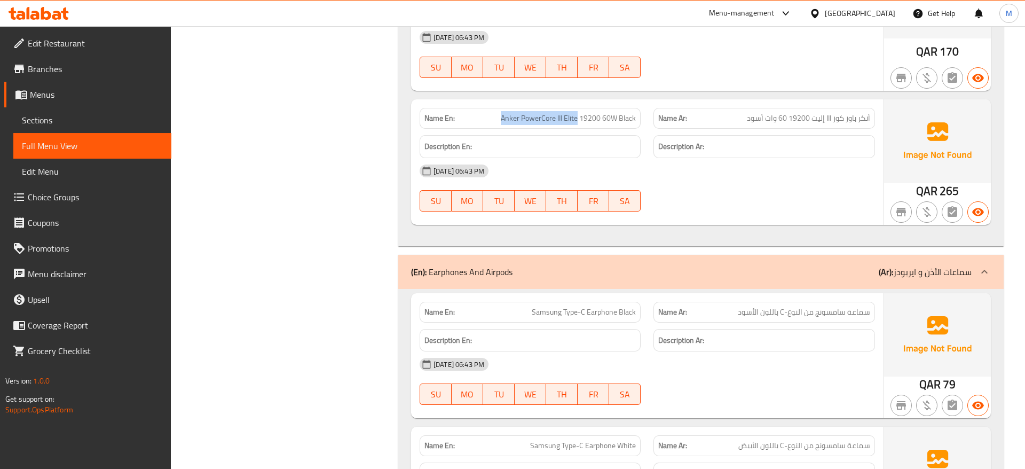
drag, startPoint x: 502, startPoint y: 65, endPoint x: 578, endPoint y: 66, distance: 76.3
click at [578, 113] on span "Anker PowerCore III Elite 19200 60W Black" at bounding box center [568, 118] width 135 height 11
click at [767, 158] on div "[DATE] 06:43 PM SU MO TU WE TH FR SA" at bounding box center [647, 188] width 468 height 60
click at [541, 108] on div "Name En: Anker PowerCore III Elite 19200 60W Black" at bounding box center [529, 118] width 221 height 21
click at [535, 113] on span "Anker PowerCore III Elite 19200 60W Black" at bounding box center [568, 118] width 135 height 11
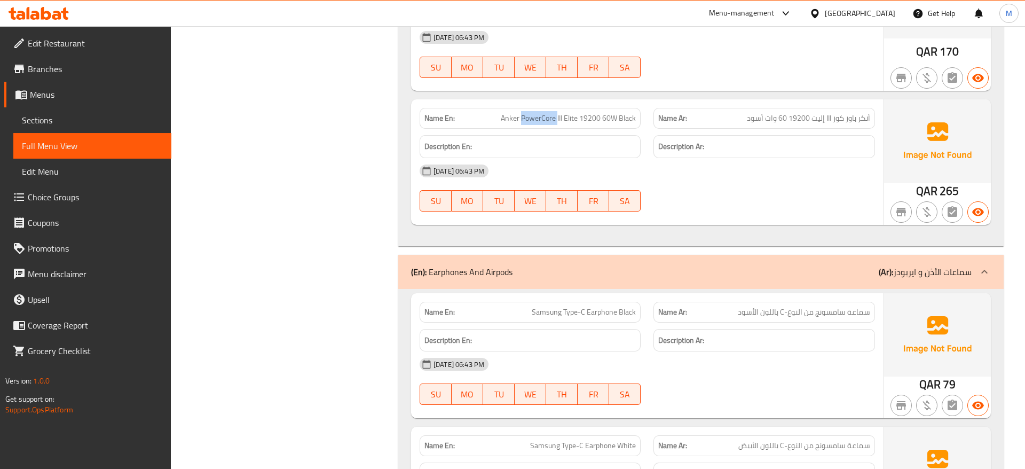
click at [535, 113] on span "Anker PowerCore III Elite 19200 60W Black" at bounding box center [568, 118] width 135 height 11
click at [465, 265] on p "(En): Earphones And Airpods" at bounding box center [461, 271] width 101 height 13
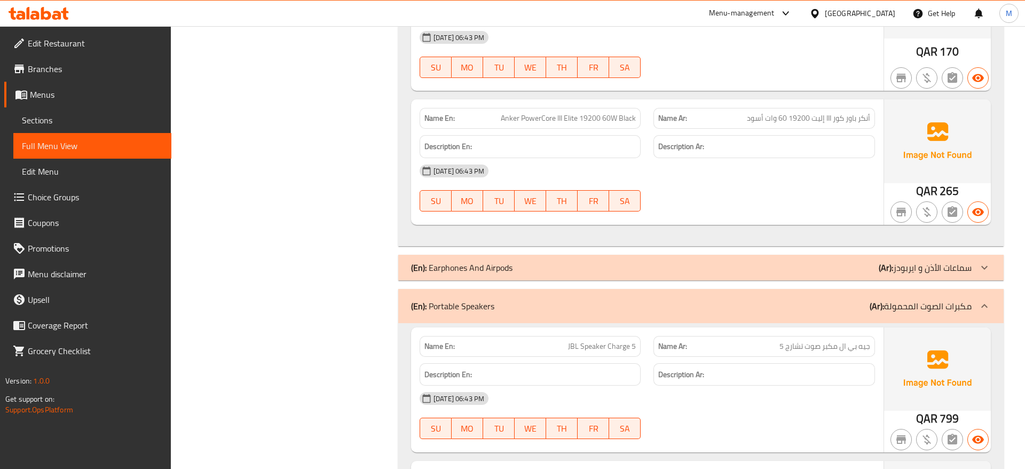
click at [520, 261] on div "(En): Earphones And Airpods (Ar): سماعات الأذن و ايربودز" at bounding box center [691, 267] width 560 height 13
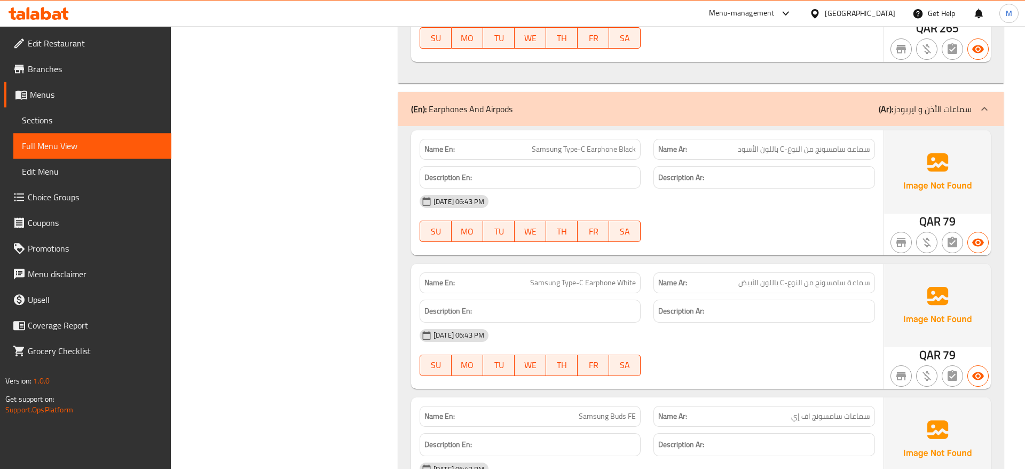
scroll to position [10830, 0]
drag, startPoint x: 529, startPoint y: 92, endPoint x: 662, endPoint y: 98, distance: 133.0
click at [662, 132] on div "Name En: Samsung Type-C Earphone Black Name Ar: سماعة سامسونج من النوع-C باللون…" at bounding box center [647, 149] width 468 height 34
click at [642, 132] on div "Name En: Samsung Type-C Earphone Black" at bounding box center [530, 149] width 234 height 34
drag, startPoint x: 531, startPoint y: 228, endPoint x: 647, endPoint y: 225, distance: 115.3
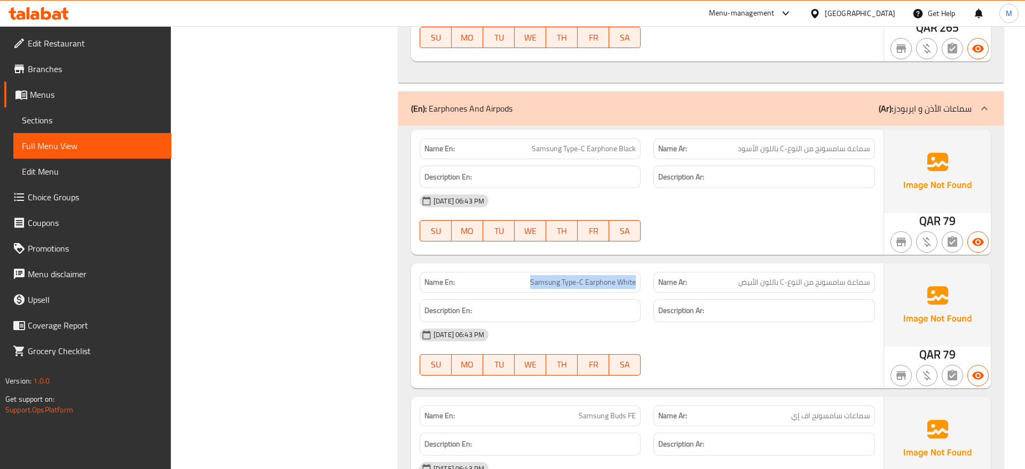
click at [647, 265] on div "Name En: Samsung Type-C Earphone White" at bounding box center [530, 282] width 234 height 34
click at [646, 265] on div "Name En: Samsung Type-C Earphone White" at bounding box center [530, 282] width 234 height 34
click at [619, 276] on span "Samsung Type-C Earphone White" at bounding box center [583, 281] width 106 height 11
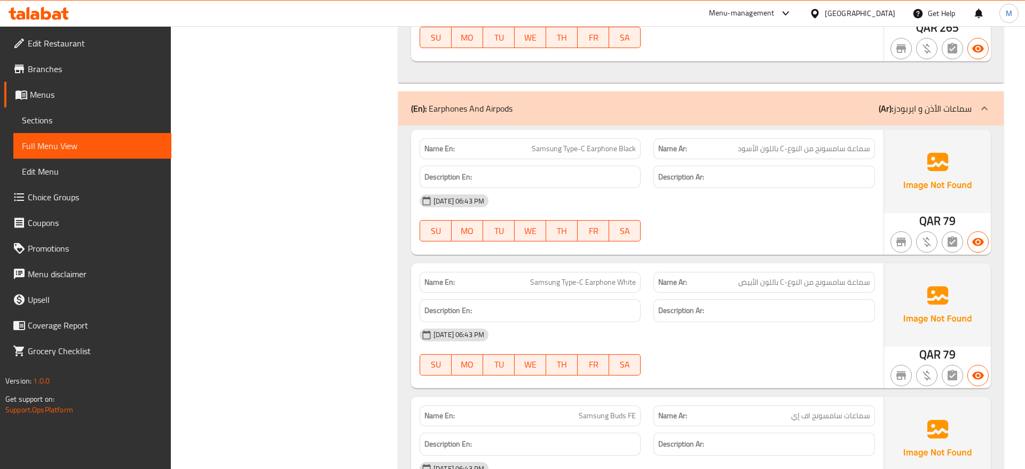
click at [585, 276] on span "Samsung Type-C Earphone White" at bounding box center [583, 281] width 106 height 11
click at [859, 276] on span "سماعة سامسونج من النوع-C باللون الأبيض" at bounding box center [804, 281] width 132 height 11
click at [834, 276] on span "سماعة سامسونج من النوع-C باللون الأبيض" at bounding box center [804, 281] width 132 height 11
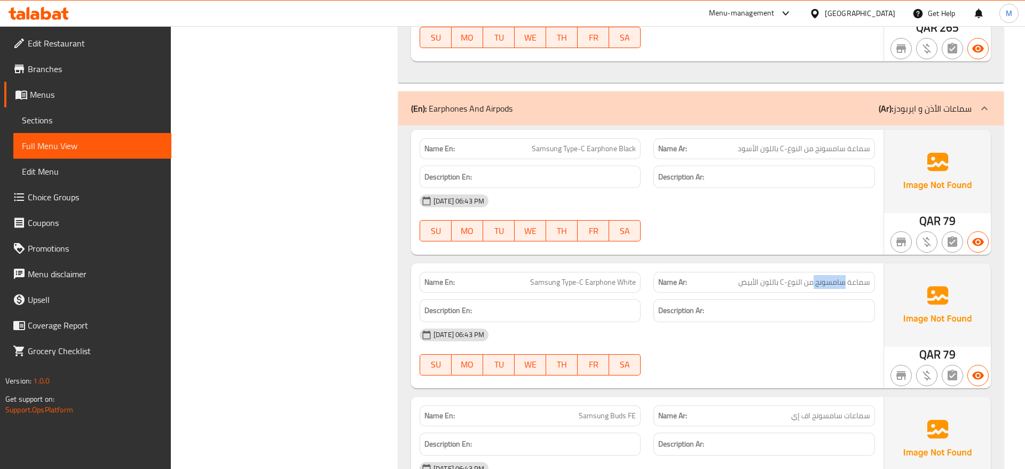
click at [834, 276] on span "سماعة سامسونج من النوع-C باللون الأبيض" at bounding box center [804, 281] width 132 height 11
click at [771, 276] on span "سماعة سامسونج من النوع-C باللون الأبيض" at bounding box center [804, 281] width 132 height 11
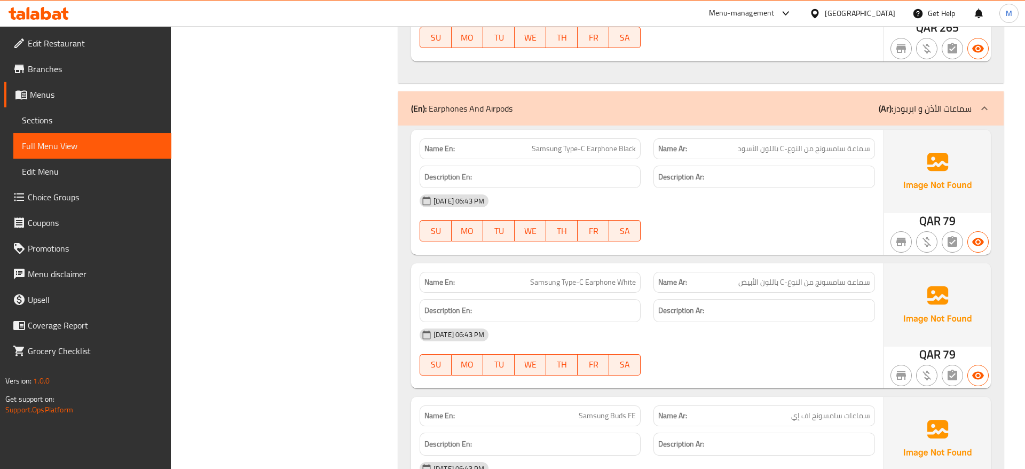
click at [744, 276] on span "سماعة سامسونج من النوع-C باللون الأبيض" at bounding box center [804, 281] width 132 height 11
click at [811, 322] on div "[DATE] 06:43 PM" at bounding box center [647, 335] width 468 height 26
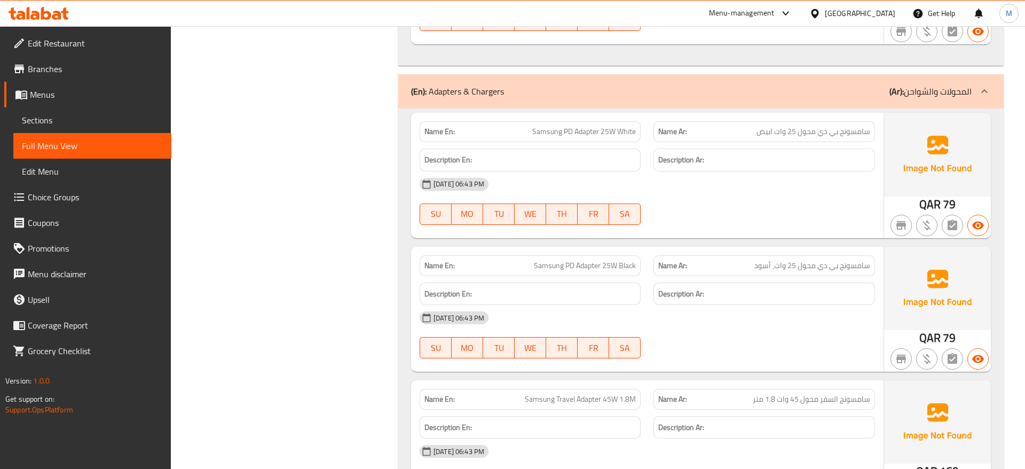
scroll to position [3972, 0]
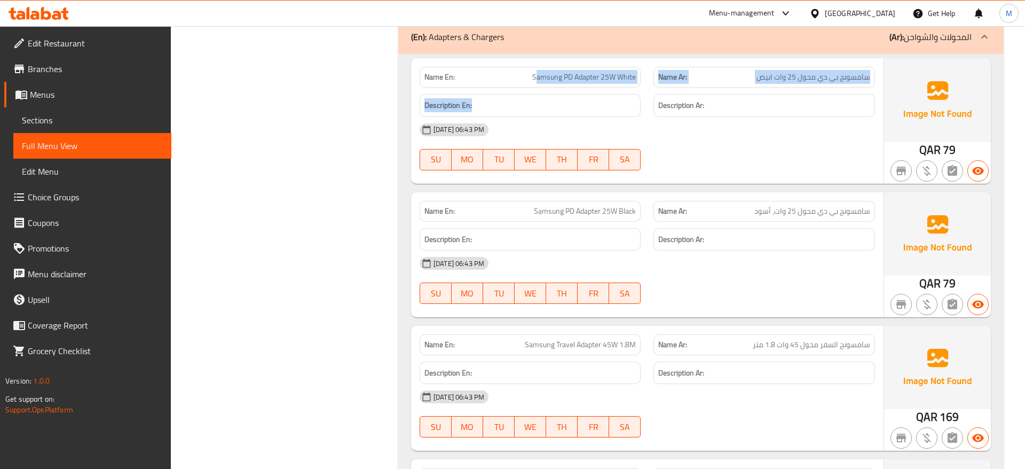
drag, startPoint x: 535, startPoint y: 67, endPoint x: 632, endPoint y: 80, distance: 98.0
click at [632, 80] on div "Name En: Samsung PD Adapter 25W White Name Ar: سامسونج بي دي محول 25 وات ابيض D…" at bounding box center [647, 120] width 472 height 125
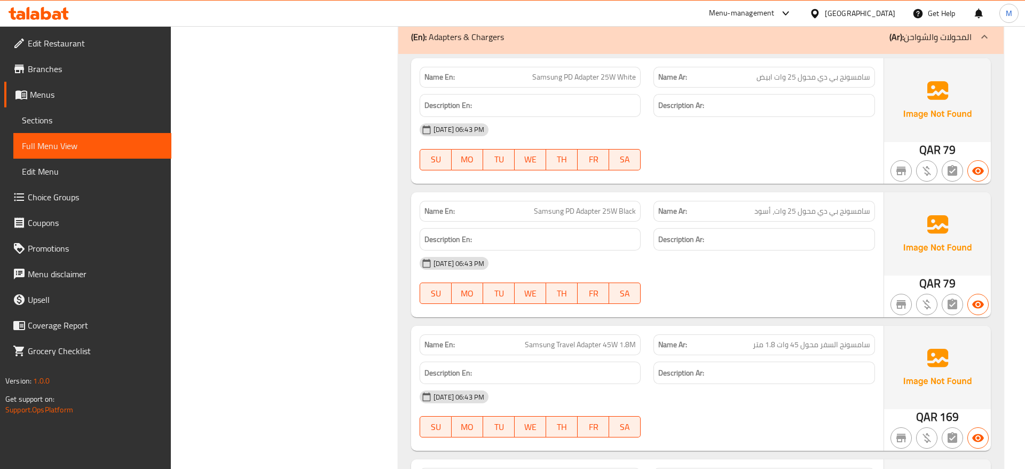
click at [632, 88] on div "Description En:" at bounding box center [530, 106] width 234 height 36
click at [571, 205] on span "Samsung PD Adapter 25W Black" at bounding box center [585, 210] width 102 height 11
click at [650, 195] on div "Name Ar: سامسونج بي دي محول 25 وات، أسود" at bounding box center [764, 211] width 234 height 34
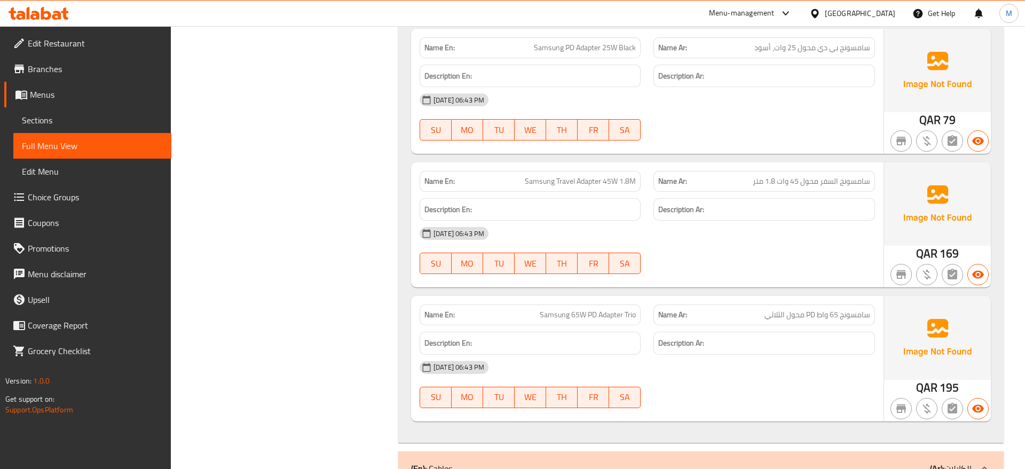
scroll to position [4189, 0]
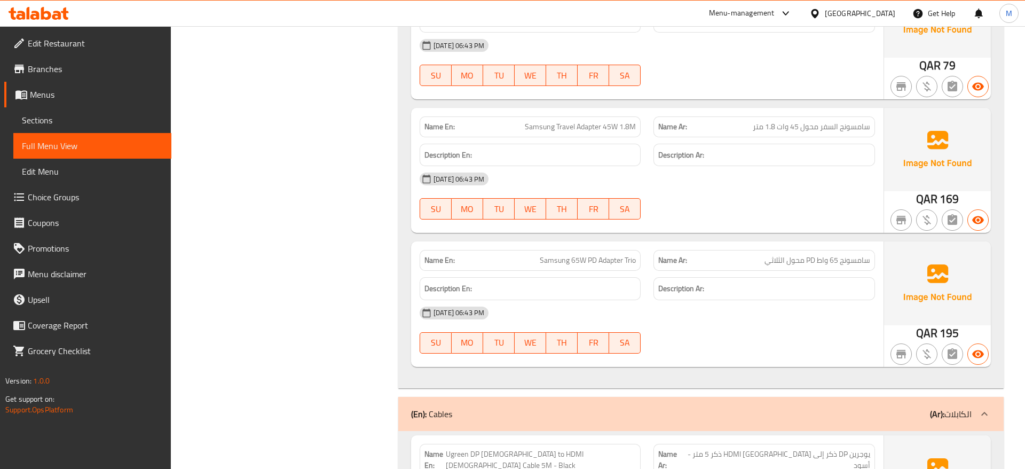
click at [812, 166] on div "[DATE] 06:43 PM" at bounding box center [647, 179] width 468 height 26
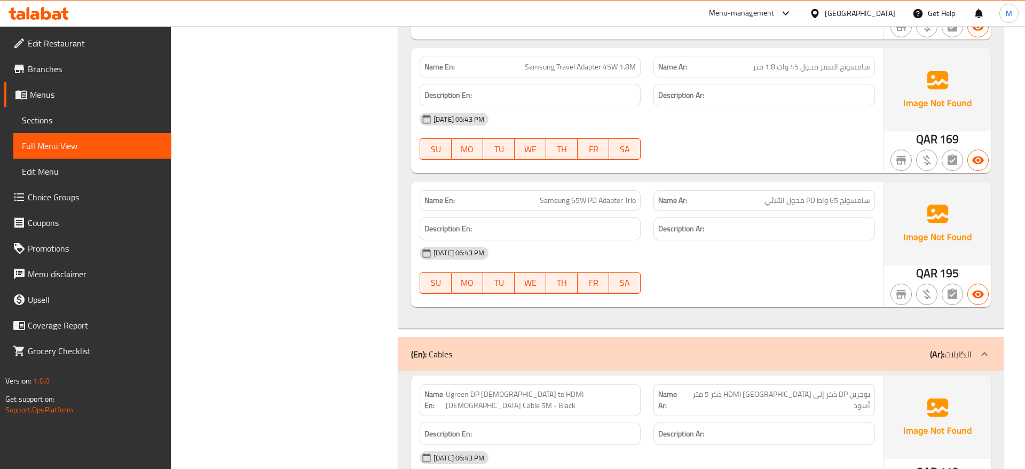
scroll to position [4135, 0]
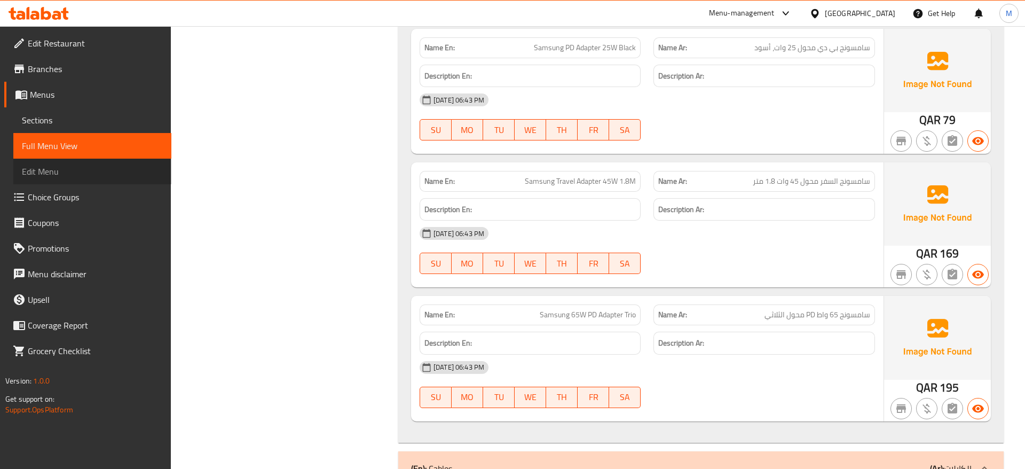
click at [45, 170] on span "Edit Menu" at bounding box center [92, 171] width 141 height 13
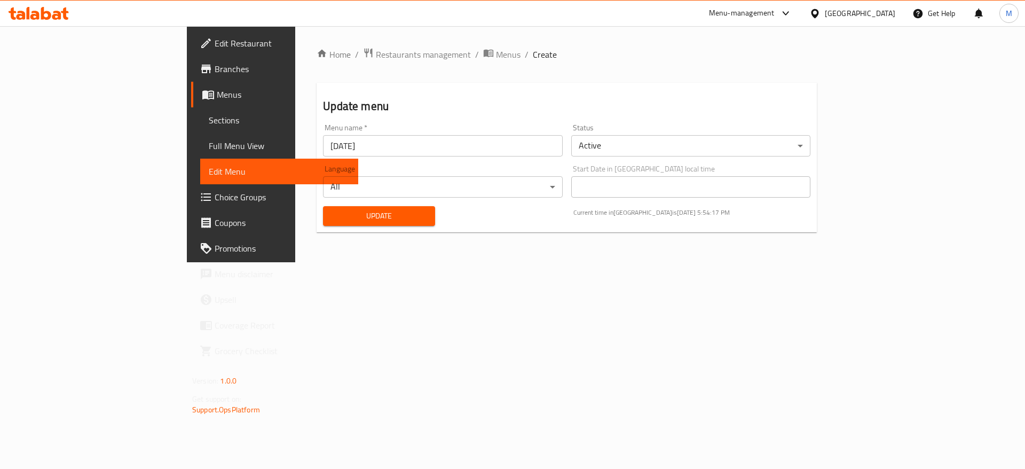
click at [209, 118] on span "Sections" at bounding box center [279, 120] width 141 height 13
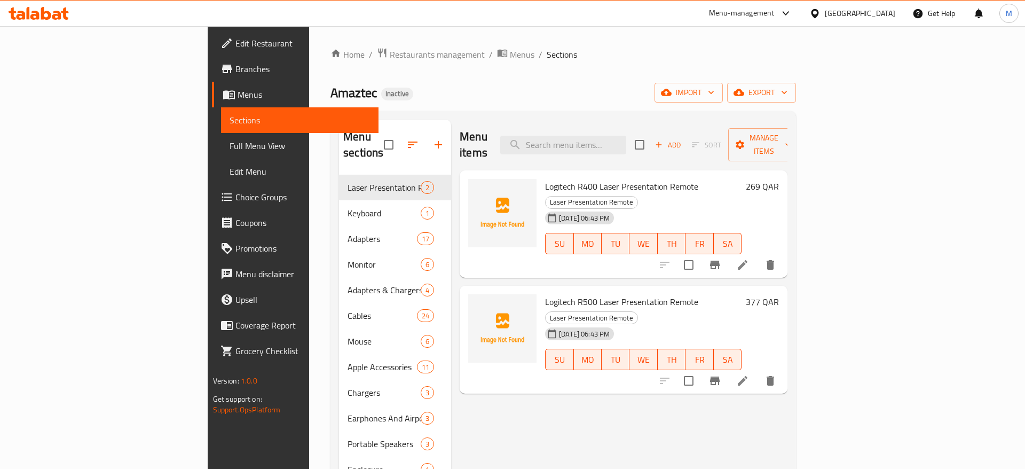
click at [764, 82] on div "Home / Restaurants management / Menus / Sections Amaztec Inactive import export…" at bounding box center [562, 334] width 465 height 575
click at [791, 140] on span "Manage items" at bounding box center [763, 144] width 54 height 27
click at [966, 93] on div at bounding box center [512, 234] width 1025 height 469
click at [787, 93] on span "export" at bounding box center [761, 92] width 52 height 13
click at [771, 62] on div at bounding box center [512, 234] width 1025 height 469
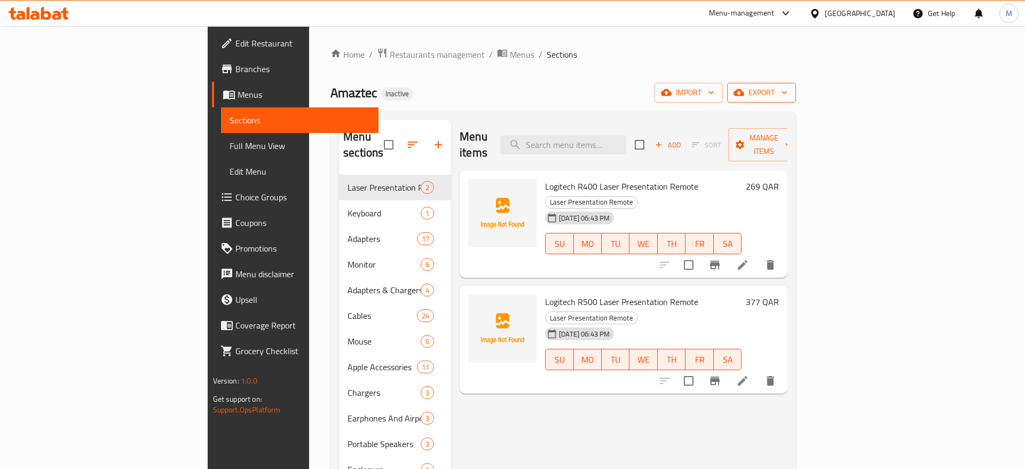
click at [787, 94] on span "export" at bounding box center [761, 92] width 52 height 13
click at [894, 97] on div at bounding box center [512, 234] width 1025 height 469
click at [714, 93] on span "import" at bounding box center [688, 92] width 51 height 13
click at [715, 83] on div at bounding box center [512, 234] width 1025 height 469
click at [723, 101] on button "import" at bounding box center [688, 93] width 68 height 20
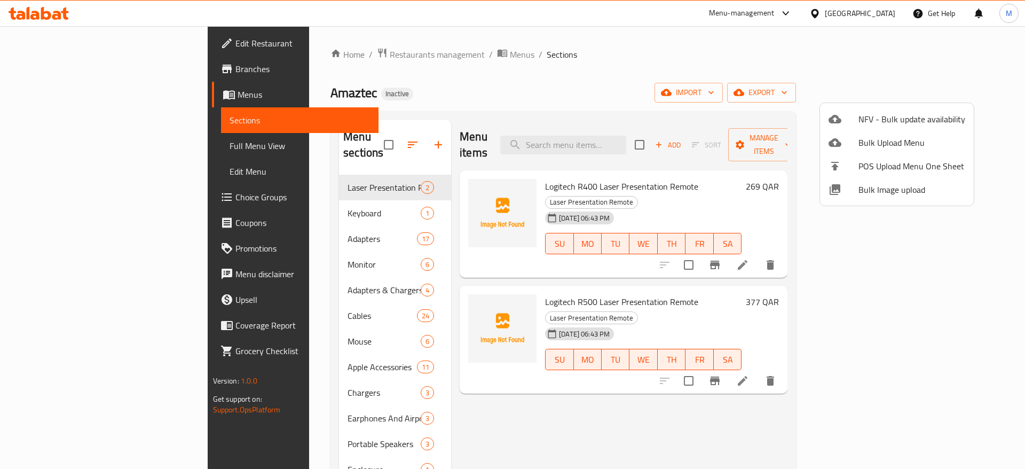
click at [667, 80] on div at bounding box center [512, 234] width 1025 height 469
click at [714, 97] on span "import" at bounding box center [688, 92] width 51 height 13
click at [789, 90] on div at bounding box center [512, 234] width 1025 height 469
click at [510, 57] on span "Menus" at bounding box center [522, 54] width 25 height 13
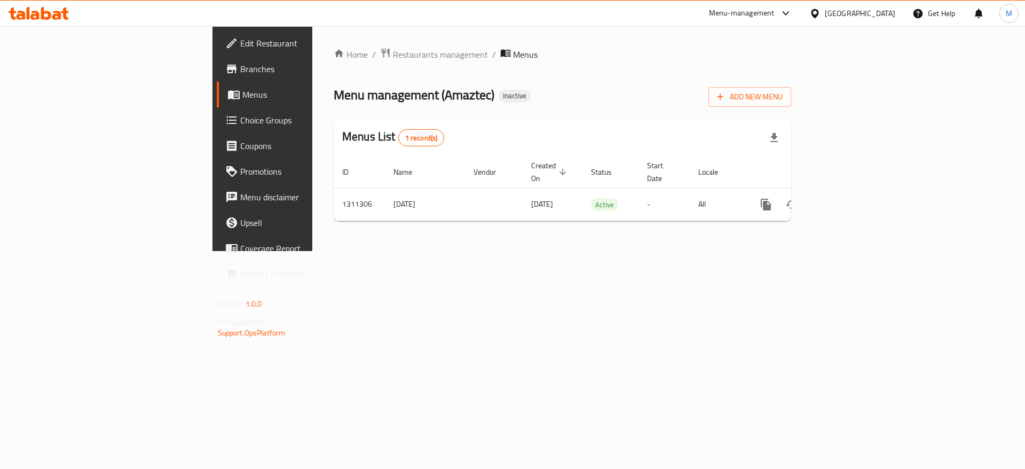
click at [422, 251] on div "Home / Restaurants management / Menus Menu management ( Amaztec ) Inactive Add …" at bounding box center [562, 138] width 500 height 225
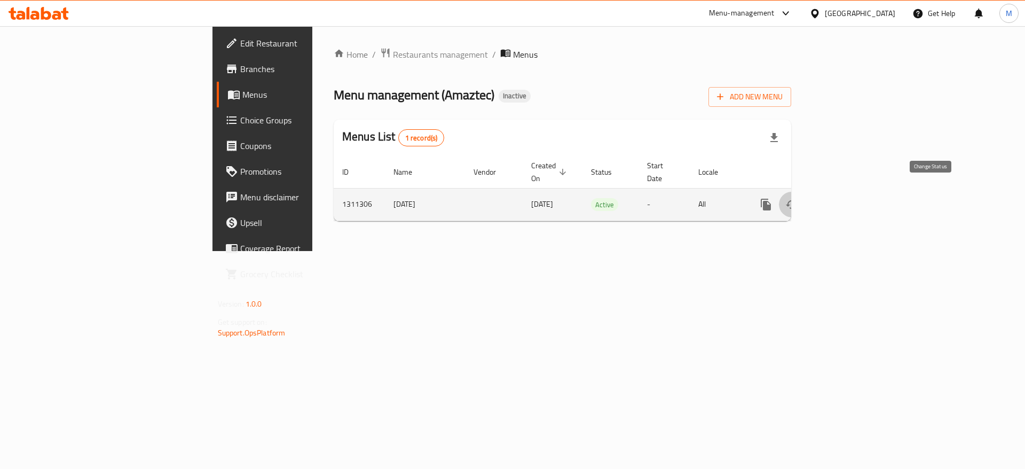
click at [798, 198] on icon "enhanced table" at bounding box center [791, 204] width 13 height 13
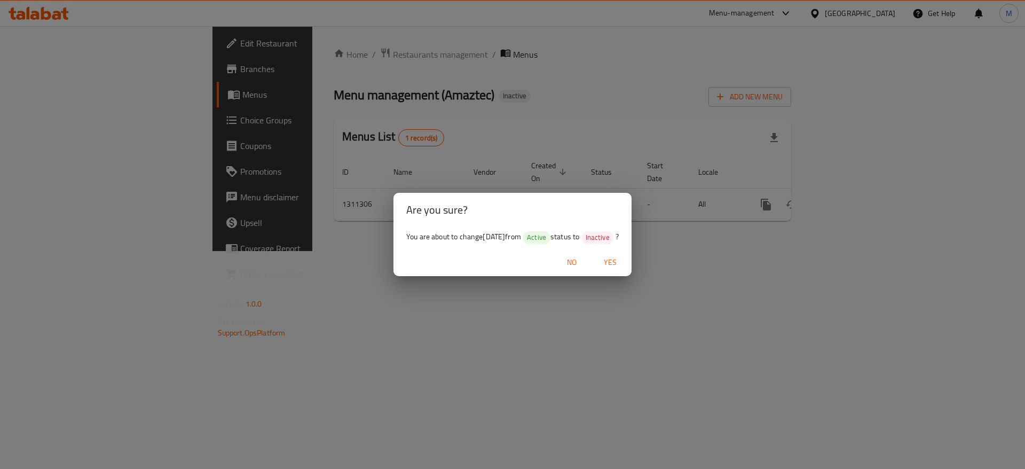
click at [622, 265] on span "Yes" at bounding box center [610, 262] width 26 height 13
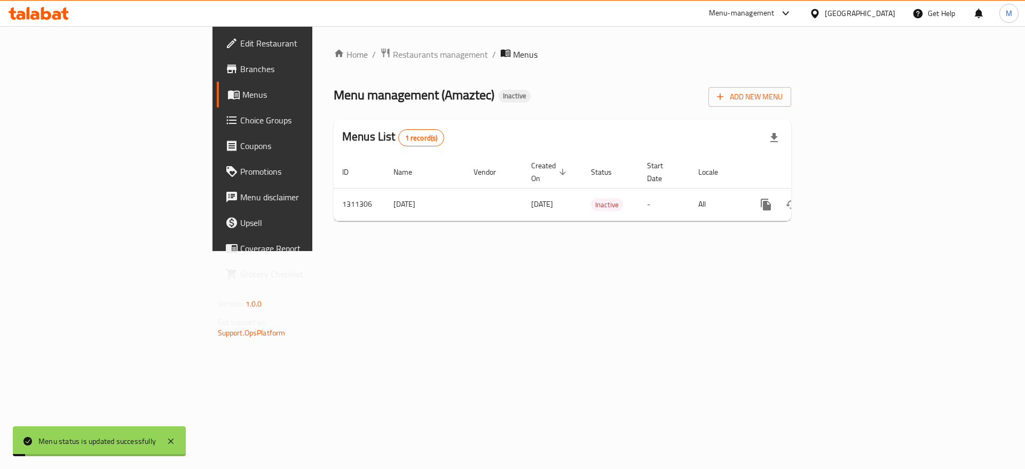
click at [696, 251] on div "Home / Restaurants management / Menus Menu management ( Amaztec ) Inactive Add …" at bounding box center [562, 138] width 500 height 225
click at [782, 100] on span "Add New Menu" at bounding box center [750, 96] width 66 height 13
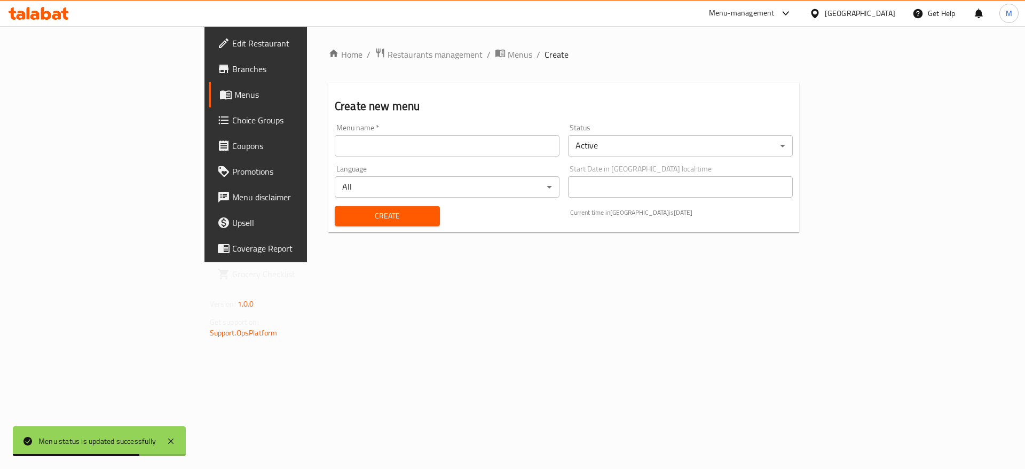
click at [402, 146] on input "text" at bounding box center [447, 145] width 225 height 21
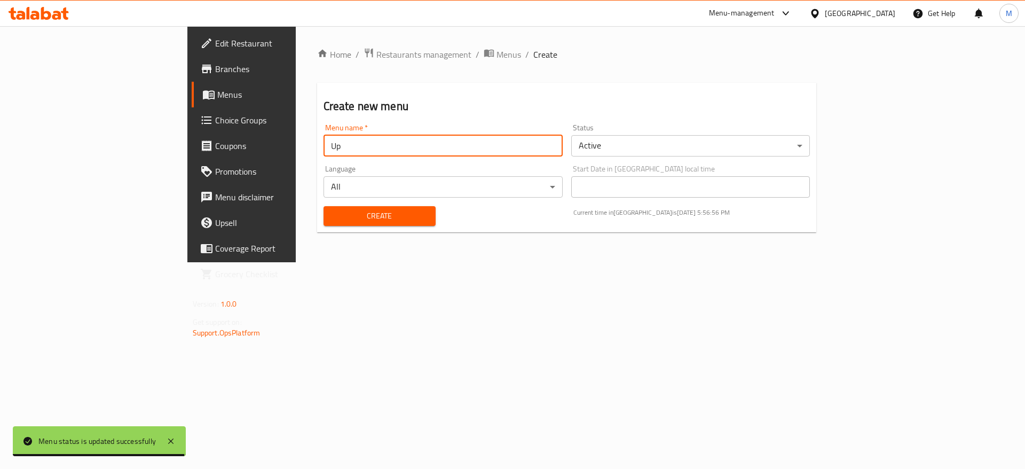
type input "U"
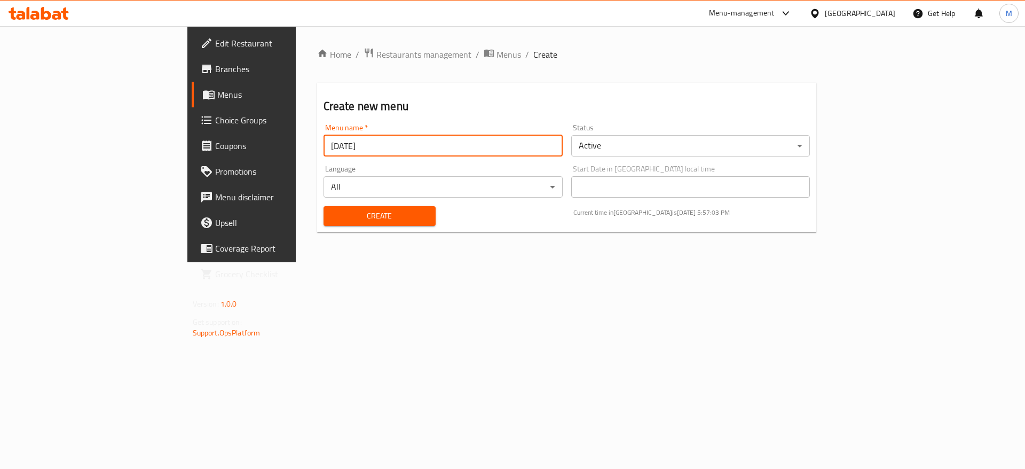
type input "[DATE]"
click at [332, 215] on span "Create" at bounding box center [379, 215] width 95 height 13
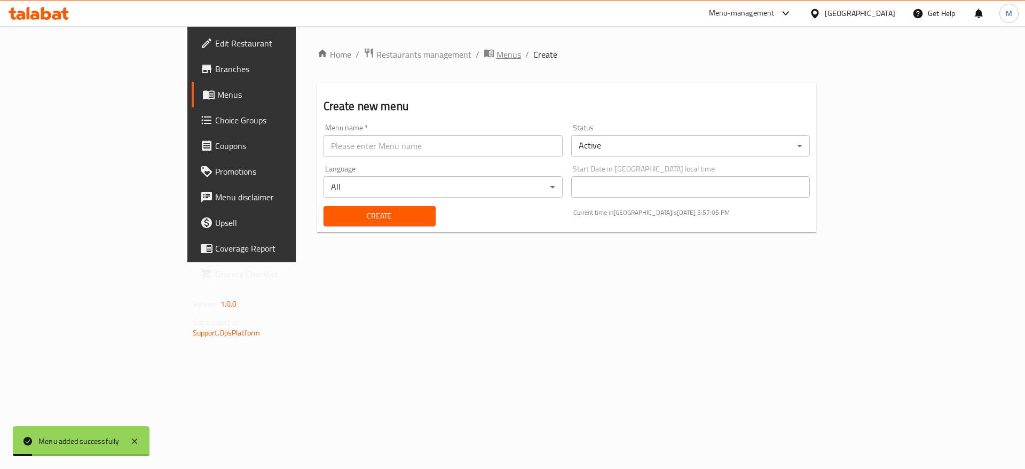
click at [496, 59] on span "Menus" at bounding box center [508, 54] width 25 height 13
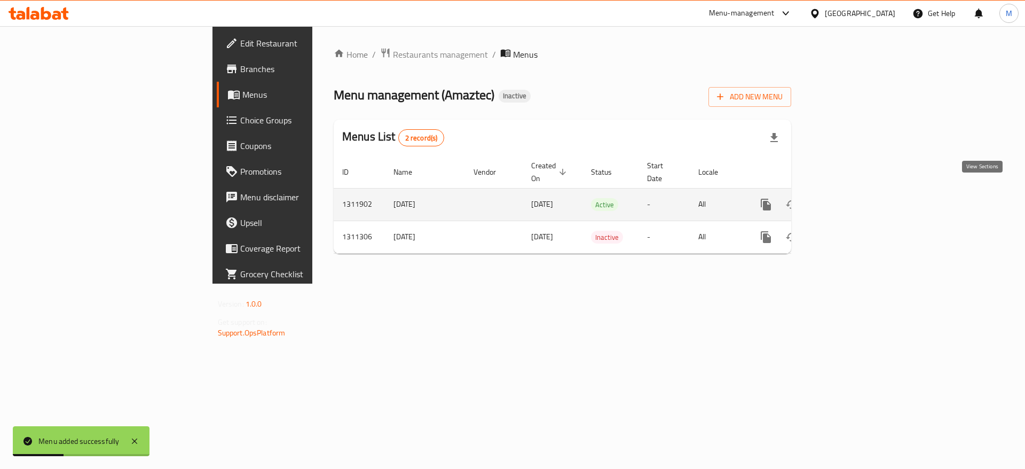
click at [847, 200] on icon "enhanced table" at bounding box center [843, 205] width 10 height 10
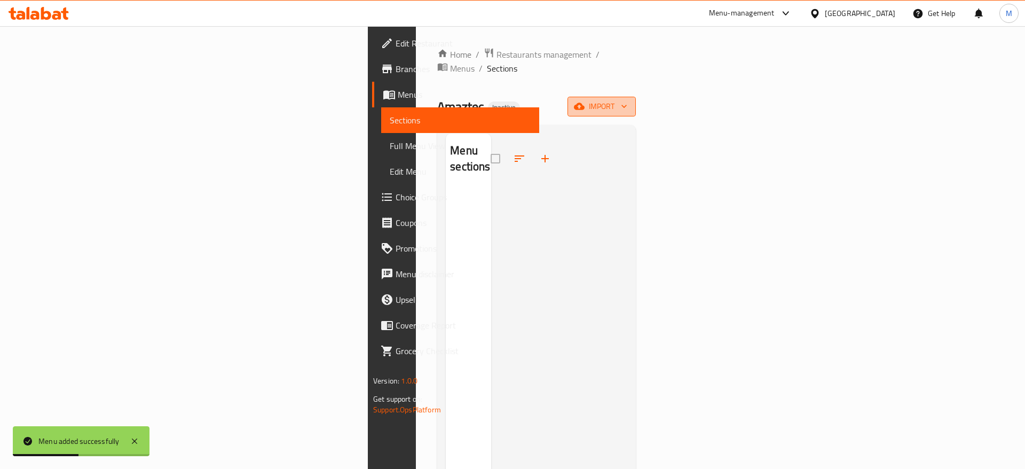
click at [627, 100] on span "import" at bounding box center [601, 106] width 51 height 13
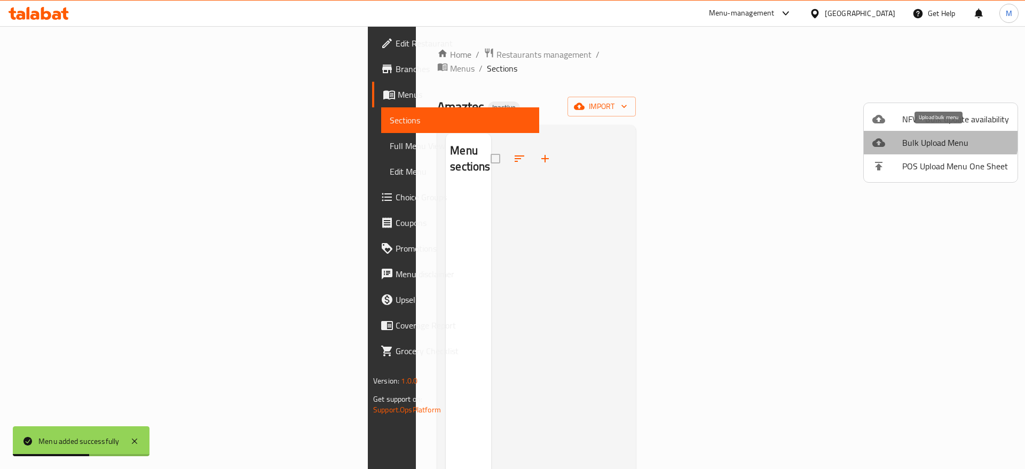
click at [936, 137] on span "Bulk Upload Menu" at bounding box center [955, 142] width 107 height 13
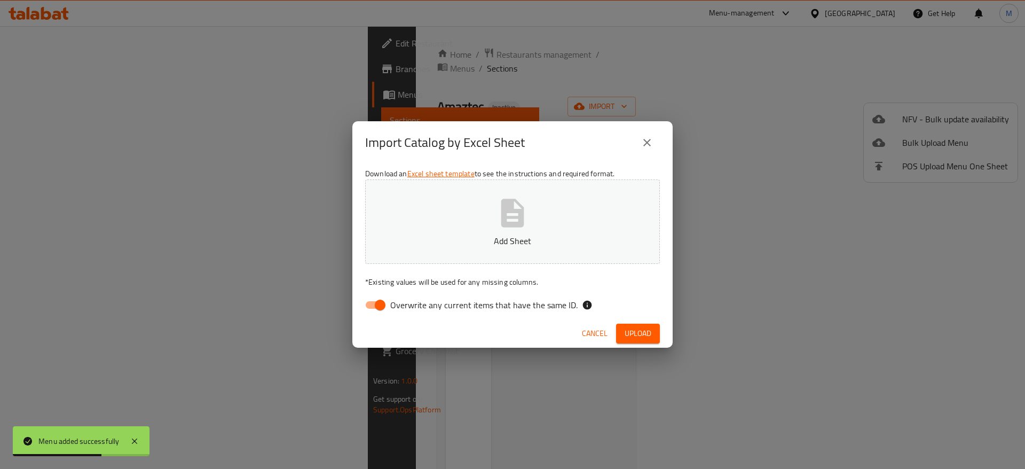
click at [382, 307] on input "Overwrite any current items that have the same ID." at bounding box center [380, 305] width 61 height 20
checkbox input "false"
click at [498, 226] on icon "button" at bounding box center [512, 213] width 34 height 34
click at [641, 334] on span "Upload" at bounding box center [637, 333] width 27 height 13
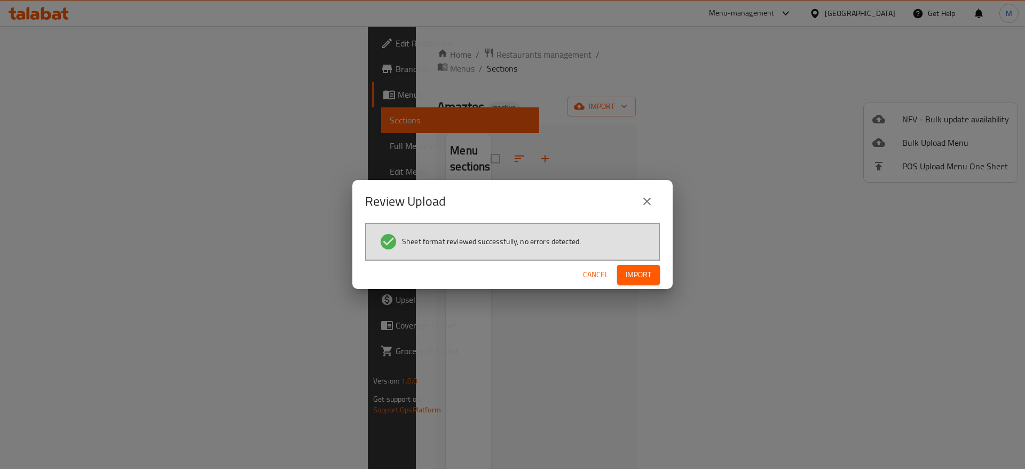
click at [647, 278] on span "Import" at bounding box center [638, 274] width 26 height 13
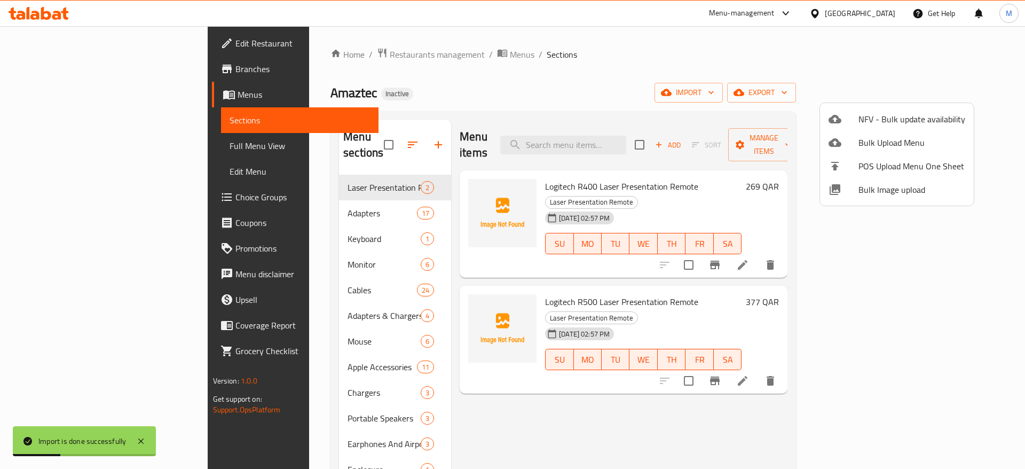
click at [551, 368] on div at bounding box center [512, 234] width 1025 height 469
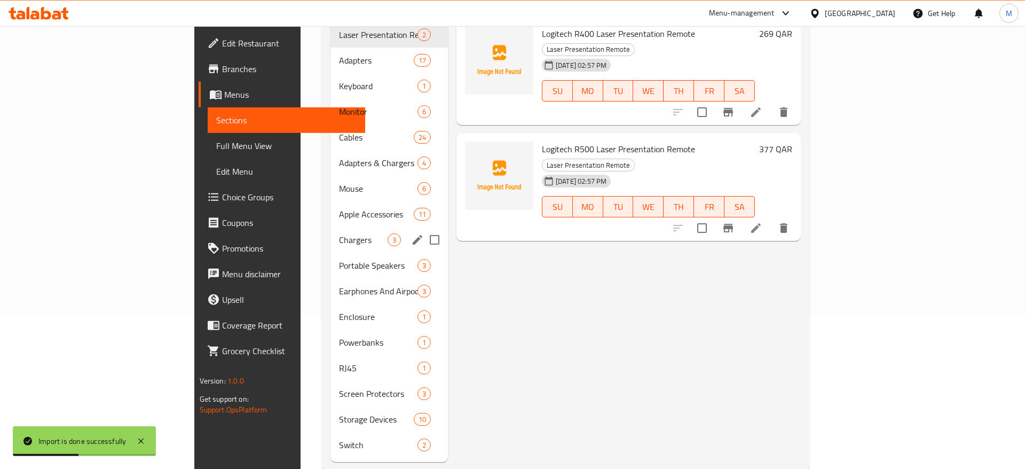
scroll to position [160, 0]
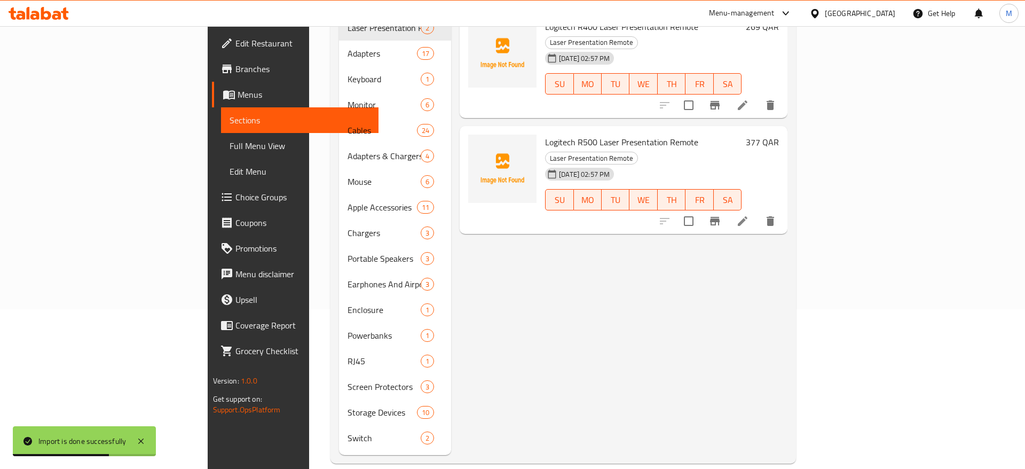
click at [451, 282] on div "Menu items Add Sort Manage items Logitech R400 Laser Presentation Remote Laser …" at bounding box center [619, 207] width 336 height 495
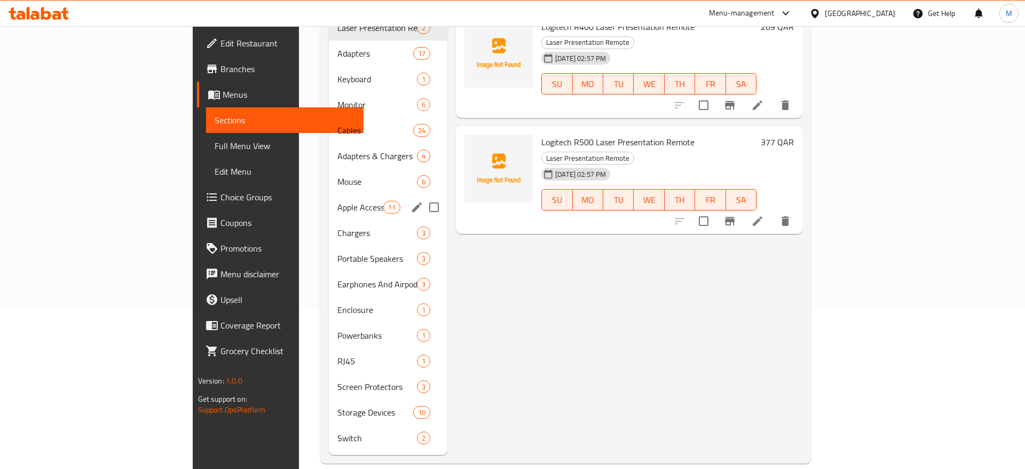
click at [337, 201] on span "Apple Accessories" at bounding box center [359, 207] width 45 height 13
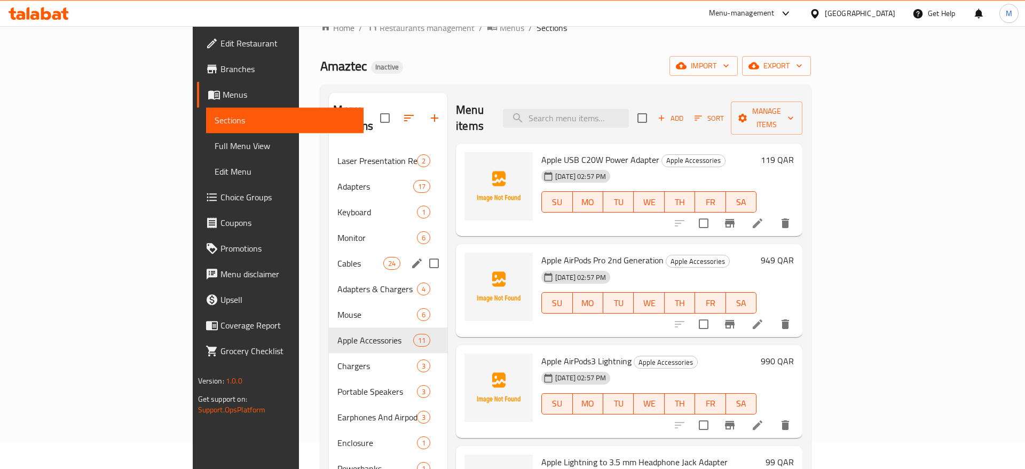
scroll to position [54, 0]
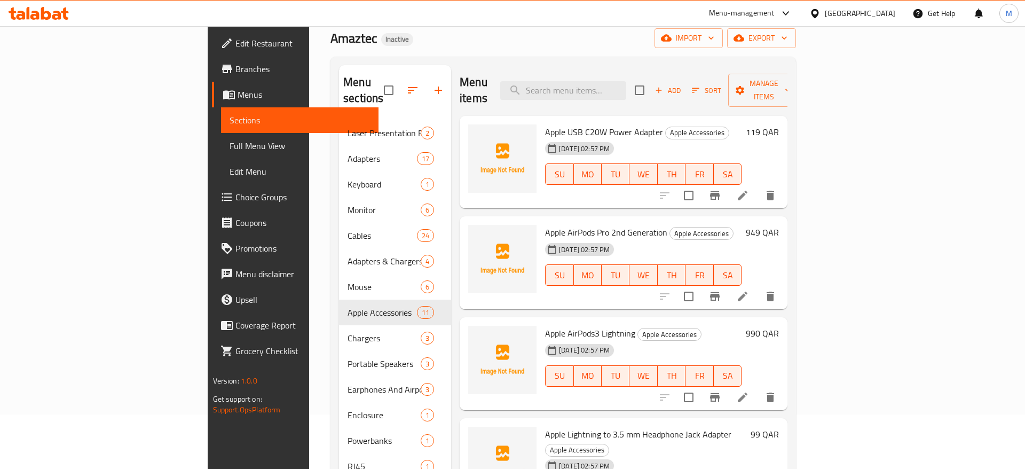
click at [451, 246] on div "Menu items Add Sort Manage items Apple USB C20W Power Adapter Apple Accessories…" at bounding box center [619, 312] width 336 height 495
